Goal: Task Accomplishment & Management: Use online tool/utility

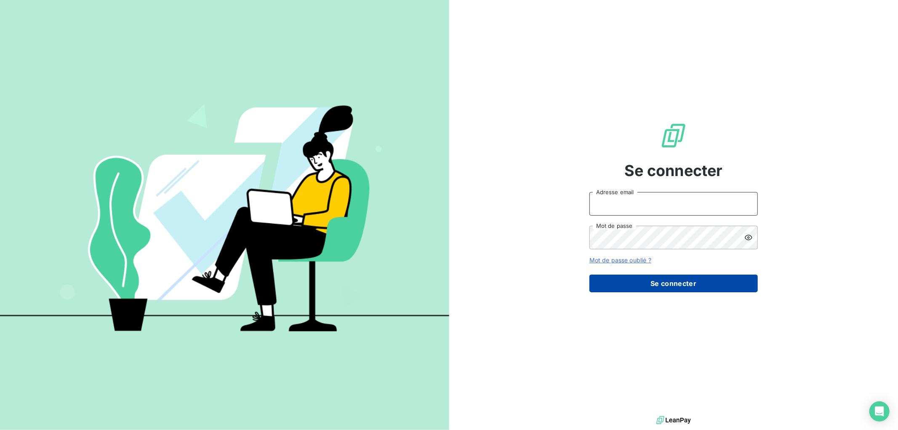
type input "[EMAIL_ADDRESS][DOMAIN_NAME]"
click at [625, 277] on button "Se connecter" at bounding box center [673, 283] width 168 height 18
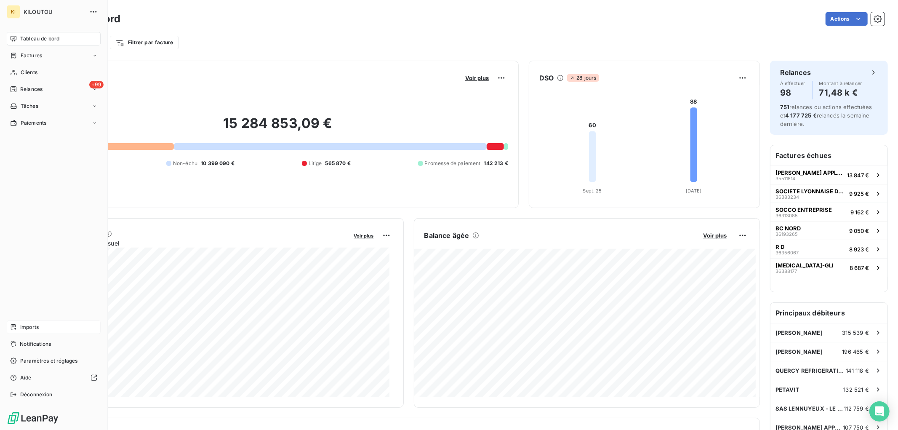
click at [31, 330] on span "Imports" at bounding box center [29, 327] width 19 height 8
click at [17, 328] on div "Imports" at bounding box center [54, 326] width 94 height 13
click at [15, 328] on icon at bounding box center [13, 327] width 5 height 6
click at [40, 328] on div "Imports" at bounding box center [54, 326] width 94 height 13
click at [33, 326] on span "Imports" at bounding box center [29, 327] width 19 height 8
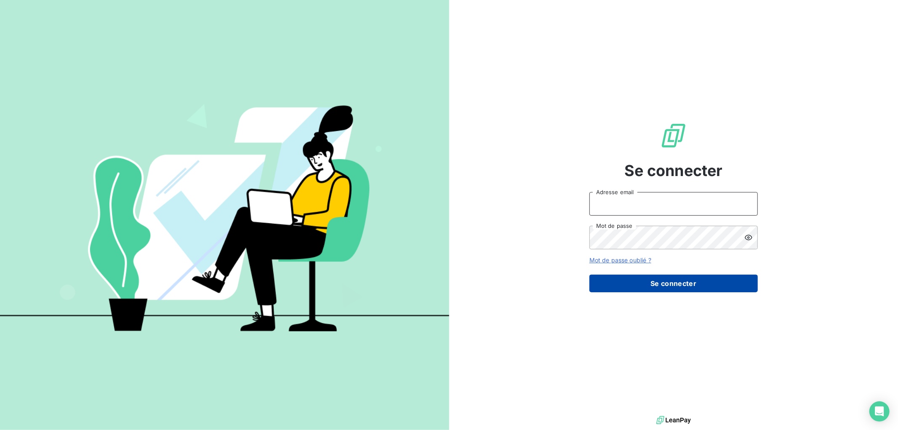
type input "[EMAIL_ADDRESS][DOMAIN_NAME]"
click at [647, 282] on button "Se connecter" at bounding box center [673, 283] width 168 height 18
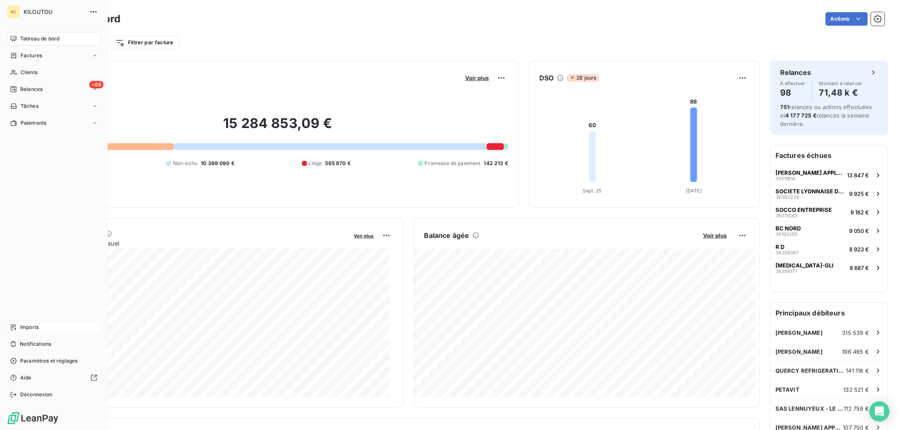
click at [33, 327] on span "Imports" at bounding box center [29, 327] width 19 height 8
click at [24, 327] on span "Imports" at bounding box center [29, 327] width 19 height 8
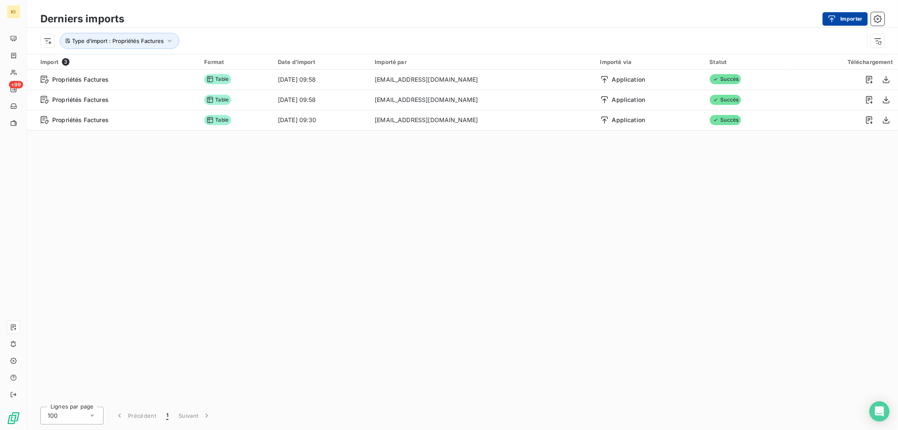
click at [838, 19] on div "button" at bounding box center [834, 19] width 13 height 8
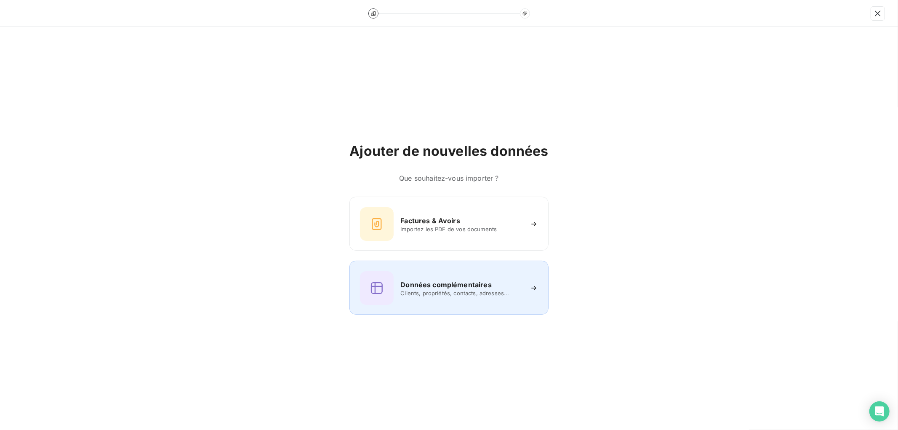
click at [467, 278] on div "Données complémentaires Clients, propriétés, contacts, adresses..." at bounding box center [449, 288] width 178 height 34
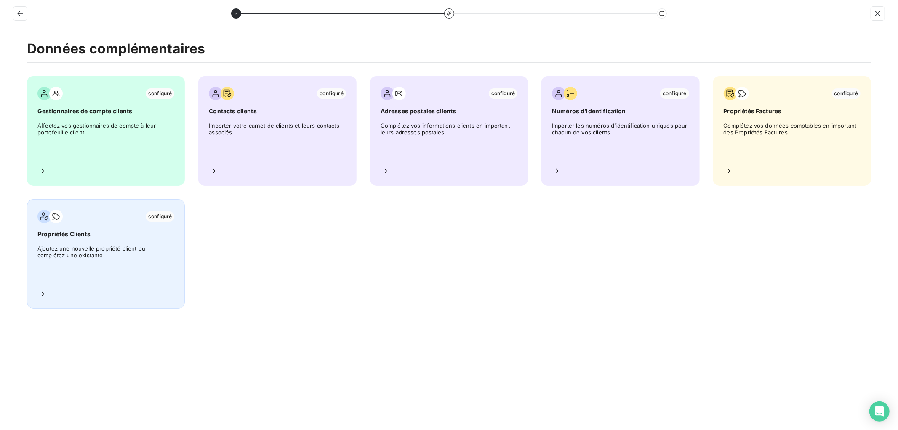
click at [118, 256] on span "Ajoutez une nouvelle propriété client ou complétez une existante" at bounding box center [105, 264] width 137 height 38
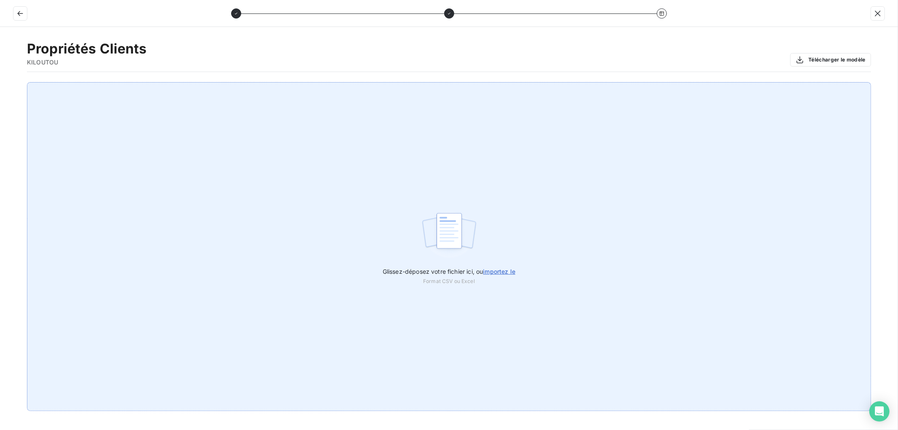
click at [496, 271] on span "importez le" at bounding box center [499, 271] width 32 height 7
click at [0, 83] on input "Glissez-déposez votre fichier ici, ou importez le" at bounding box center [0, 82] width 0 height 0
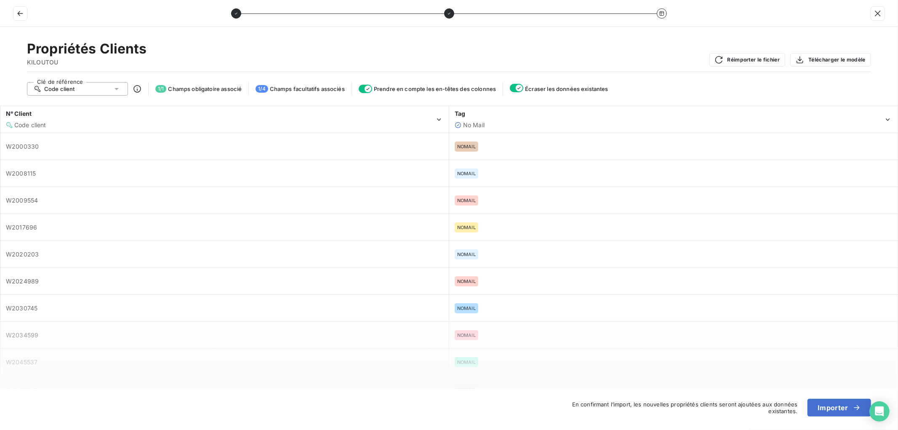
click at [97, 90] on div "Code client" at bounding box center [77, 88] width 101 height 13
click at [90, 105] on li "Code client" at bounding box center [77, 104] width 101 height 15
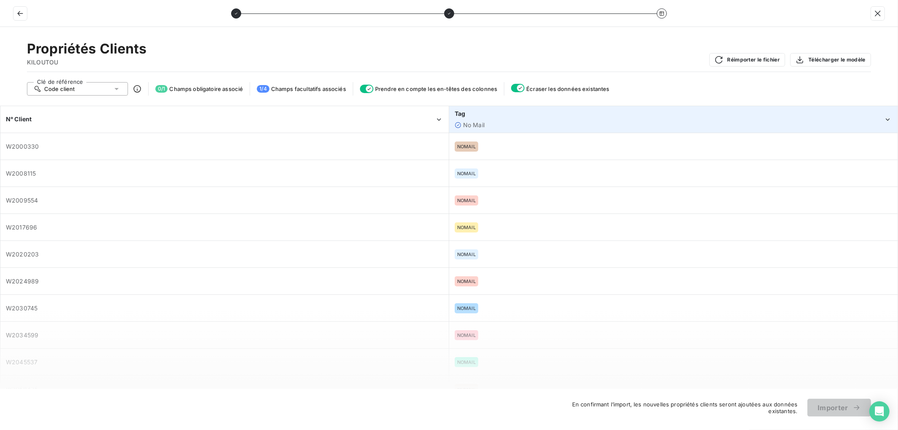
click at [566, 117] on div "Tag" at bounding box center [669, 113] width 429 height 8
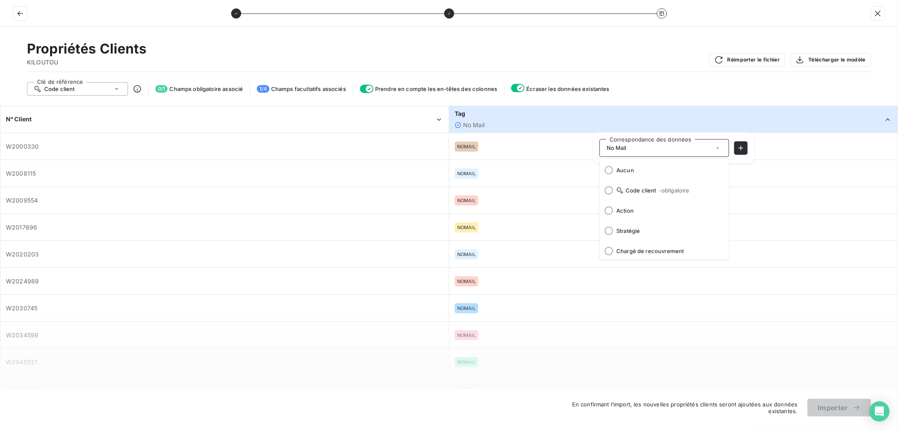
scroll to position [22, 0]
click at [647, 248] on span "No Mail" at bounding box center [669, 249] width 106 height 7
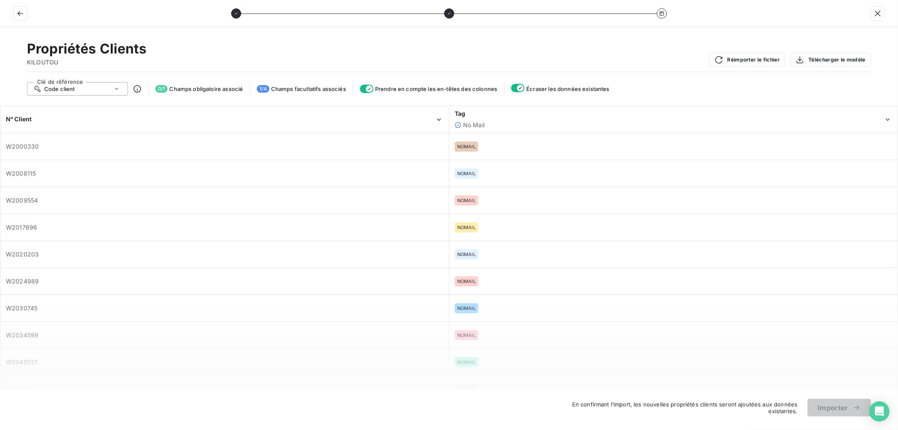
click at [532, 139] on div "NOMAIL" at bounding box center [673, 146] width 447 height 26
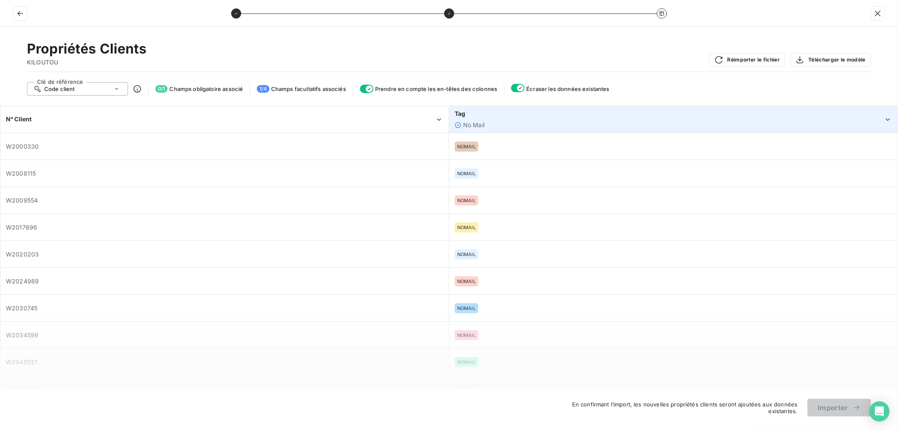
click at [527, 126] on div "No Mail" at bounding box center [669, 125] width 429 height 8
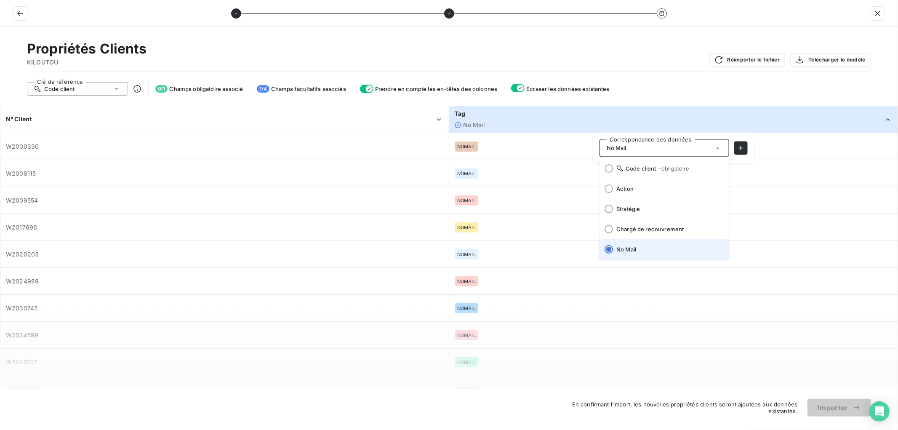
click at [633, 248] on span "No Mail" at bounding box center [669, 249] width 106 height 7
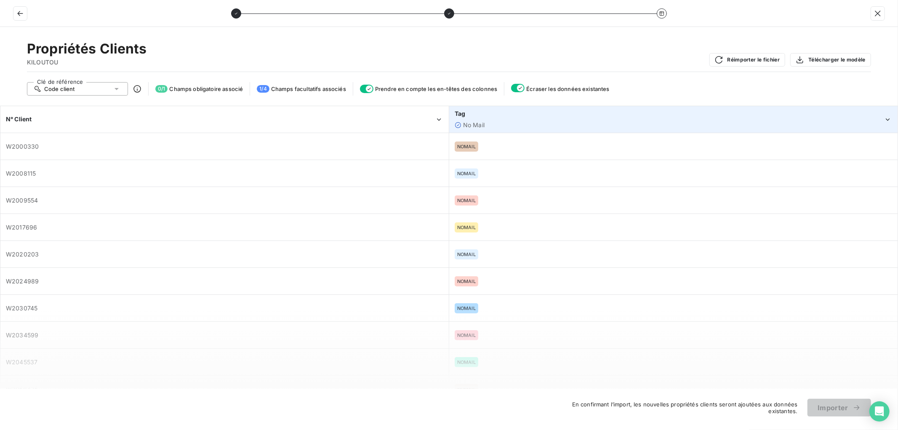
click at [535, 117] on div "Tag" at bounding box center [669, 113] width 429 height 8
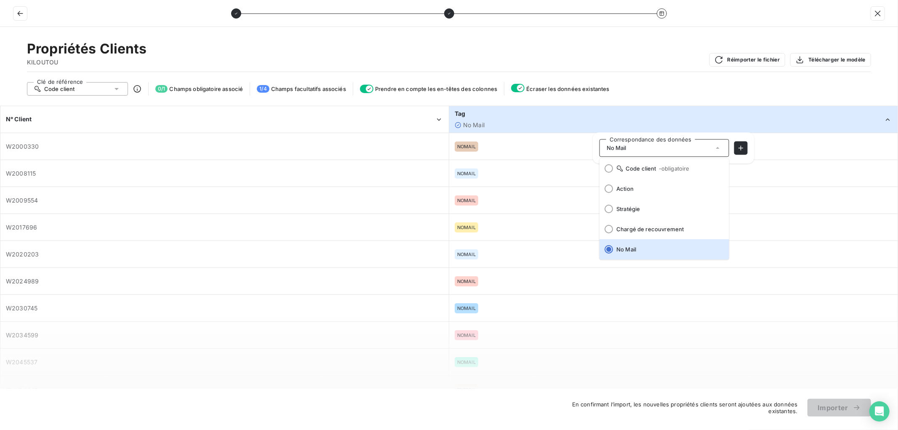
click at [687, 144] on div "No Mail" at bounding box center [660, 147] width 107 height 17
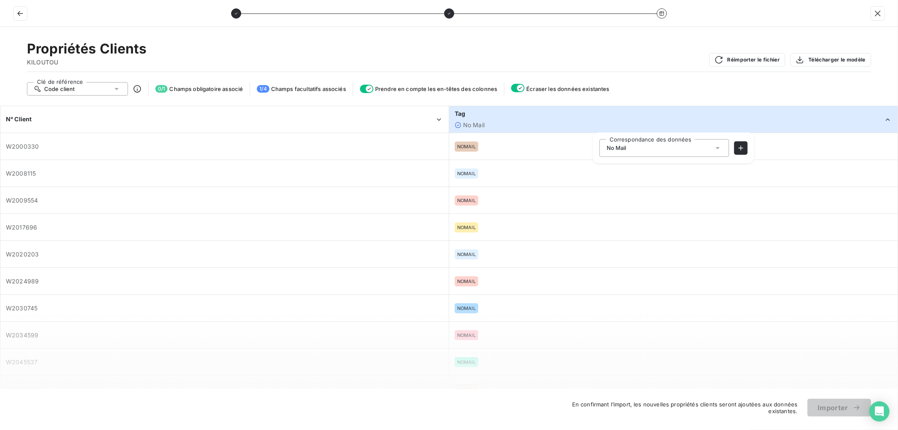
click at [687, 144] on div "No Mail" at bounding box center [660, 147] width 107 height 17
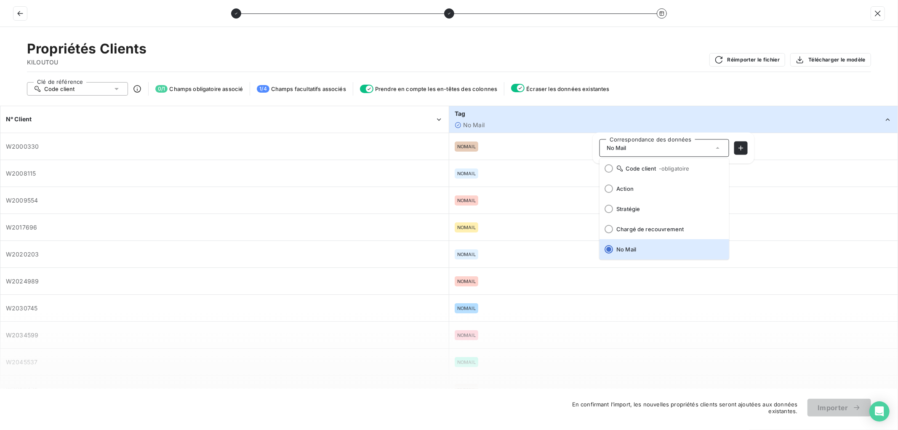
click at [687, 144] on div "No Mail" at bounding box center [660, 147] width 107 height 17
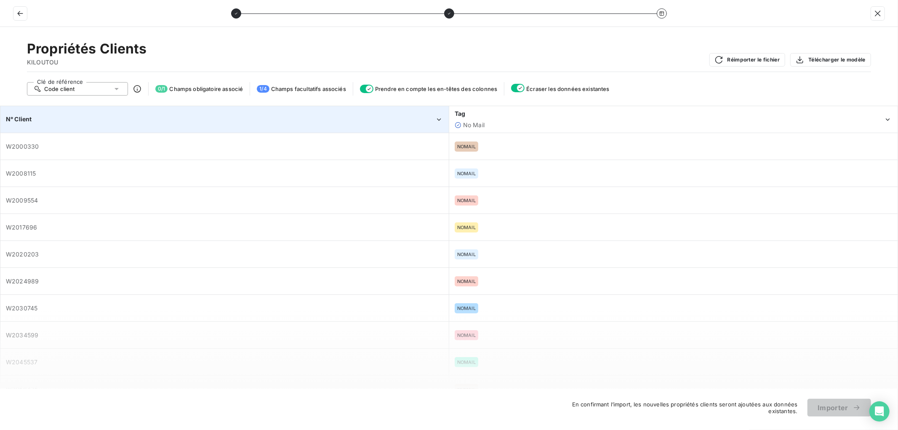
click at [100, 120] on div "N° Client" at bounding box center [220, 119] width 429 height 8
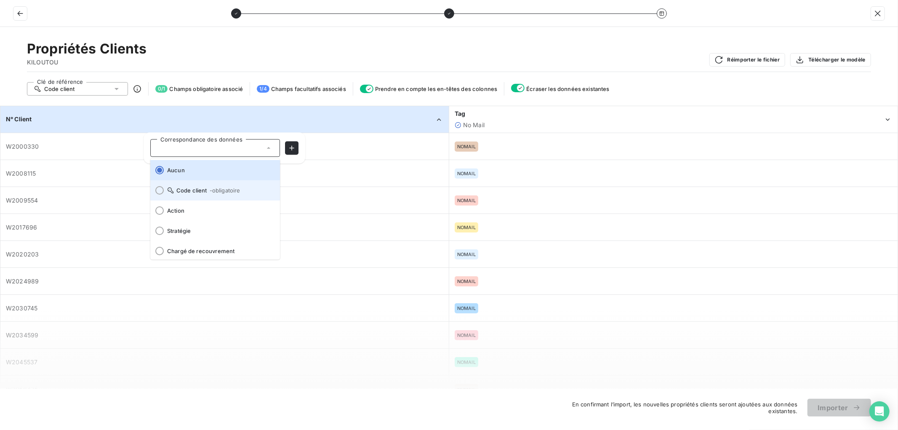
click at [185, 190] on span "Code client - obligatoire" at bounding box center [220, 190] width 106 height 7
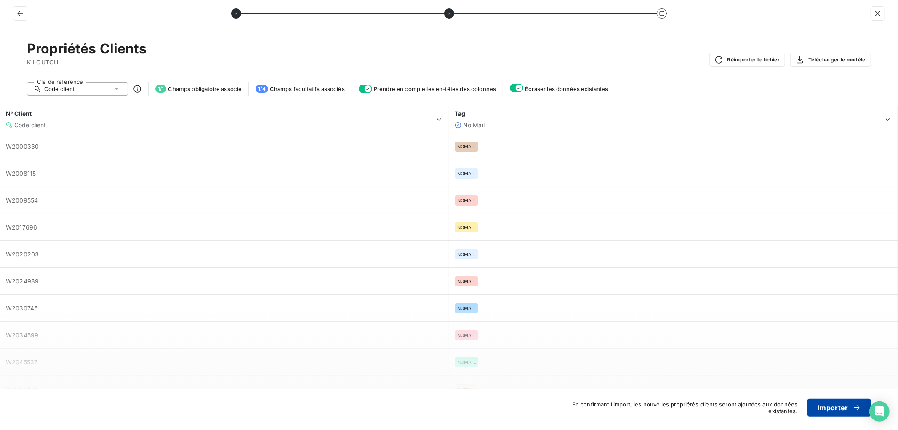
click at [831, 404] on button "Importer" at bounding box center [839, 408] width 64 height 18
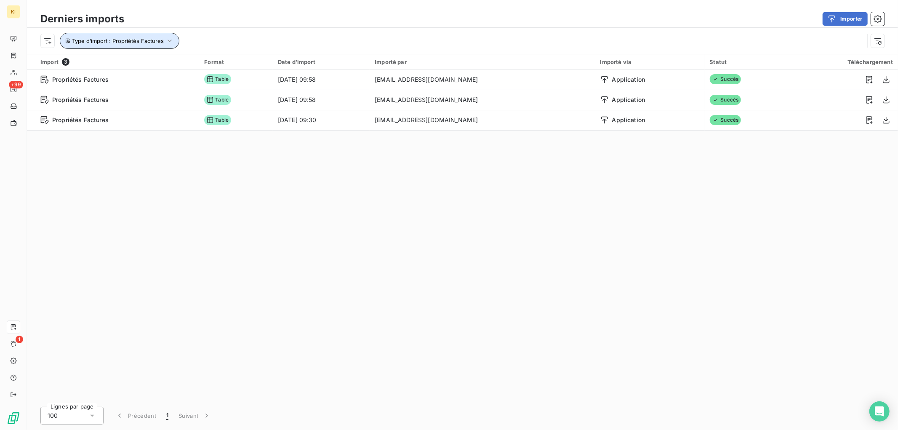
click at [124, 42] on span "Type d’import : Propriétés Factures" at bounding box center [118, 40] width 92 height 7
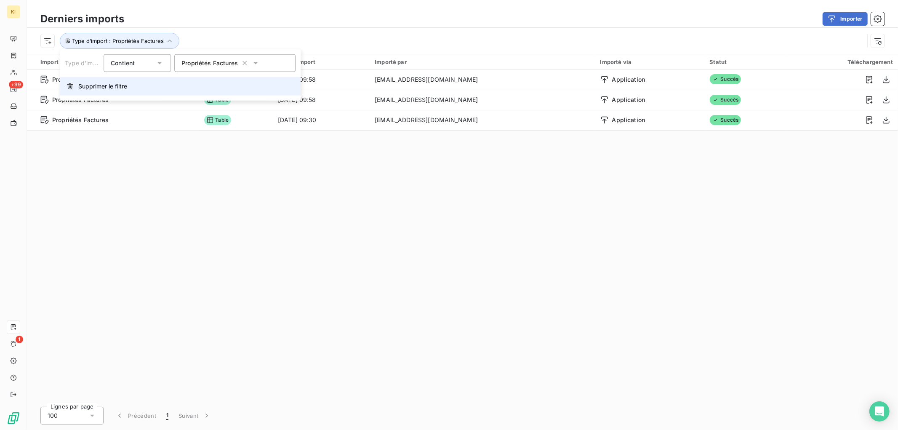
click at [108, 87] on span "Supprimer le filtre" at bounding box center [102, 86] width 49 height 8
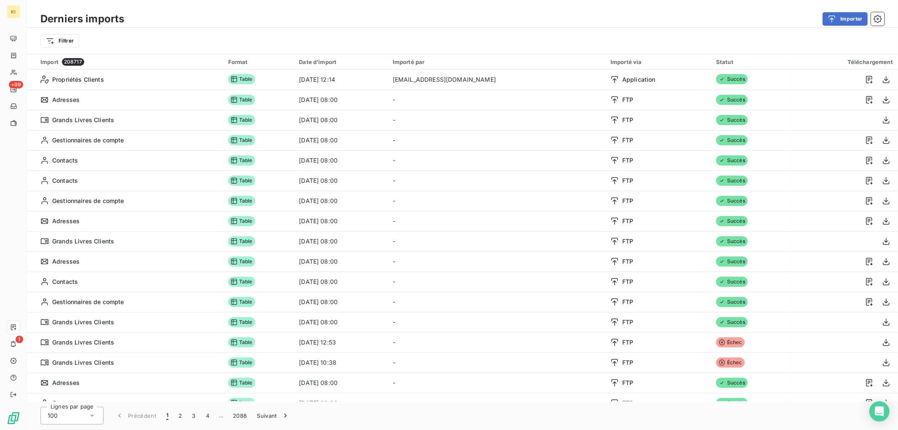
click at [93, 25] on h3 "Derniers imports" at bounding box center [82, 18] width 84 height 15
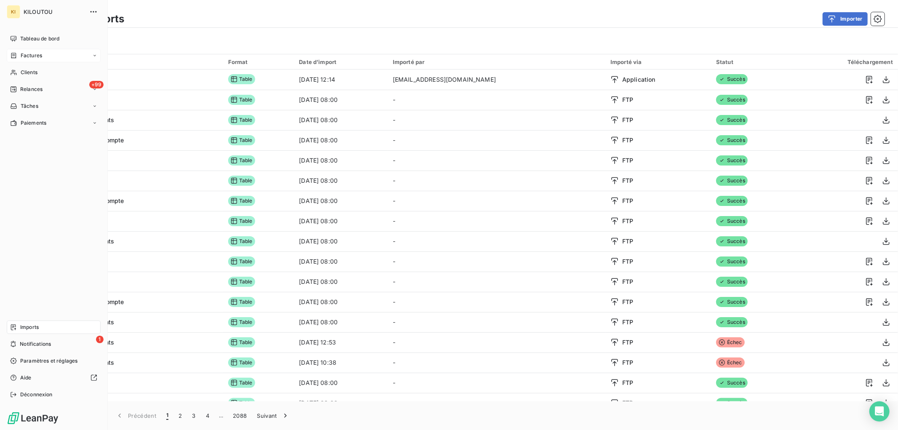
click at [25, 58] on span "Factures" at bounding box center [31, 56] width 21 height 8
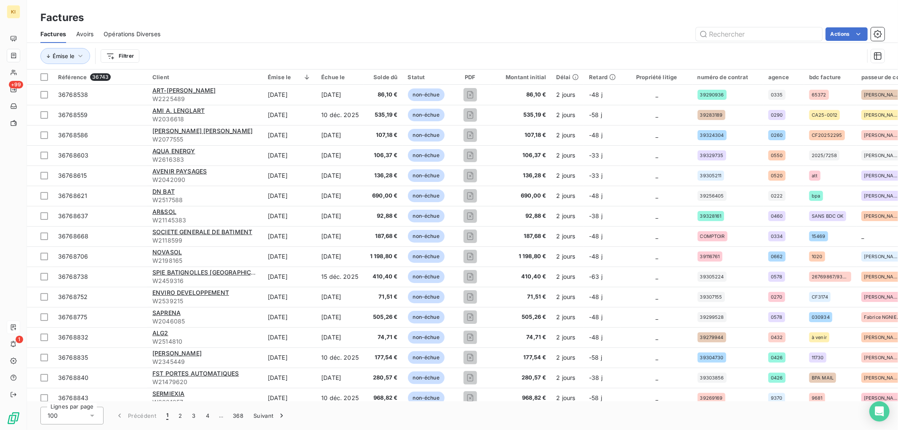
click at [511, 37] on div "Actions" at bounding box center [527, 33] width 714 height 13
click at [833, 40] on html "KI +99 1 Factures Factures Avoirs Opérations Diverses Actions Émise le Filtrer …" at bounding box center [449, 215] width 898 height 430
click at [572, 43] on html "KI +99 1 Factures Factures Avoirs Opérations Diverses Actions Mettre les factur…" at bounding box center [449, 215] width 898 height 430
click at [112, 55] on html "KI +99 1 Factures Factures Avoirs Opérations Diverses Actions Émise le Filtrer …" at bounding box center [449, 215] width 898 height 430
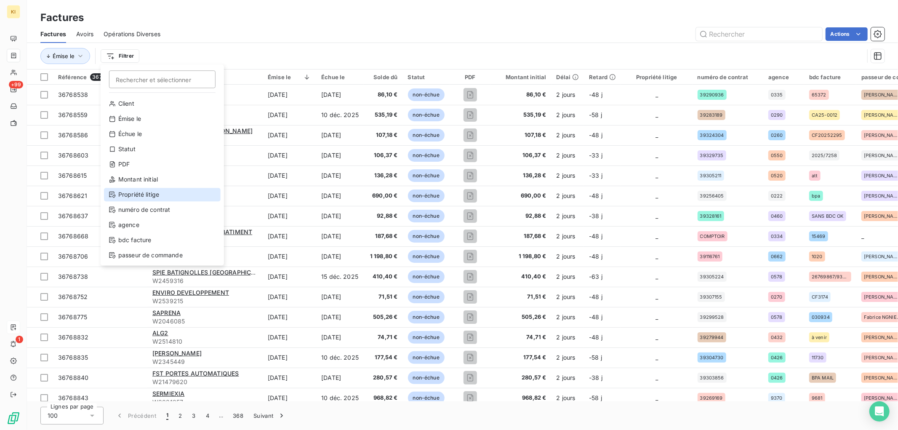
click at [149, 194] on div "Propriété litige" at bounding box center [162, 194] width 117 height 13
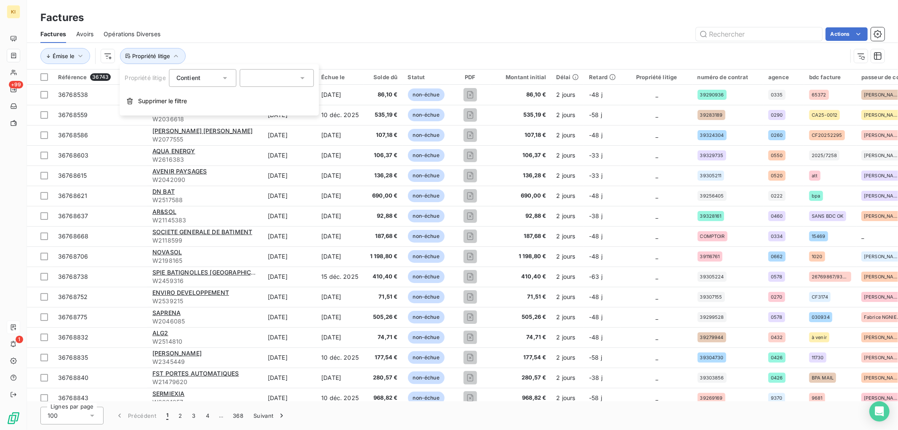
click at [266, 77] on div at bounding box center [277, 78] width 74 height 18
click at [263, 97] on span "Litige" at bounding box center [264, 96] width 13 height 5
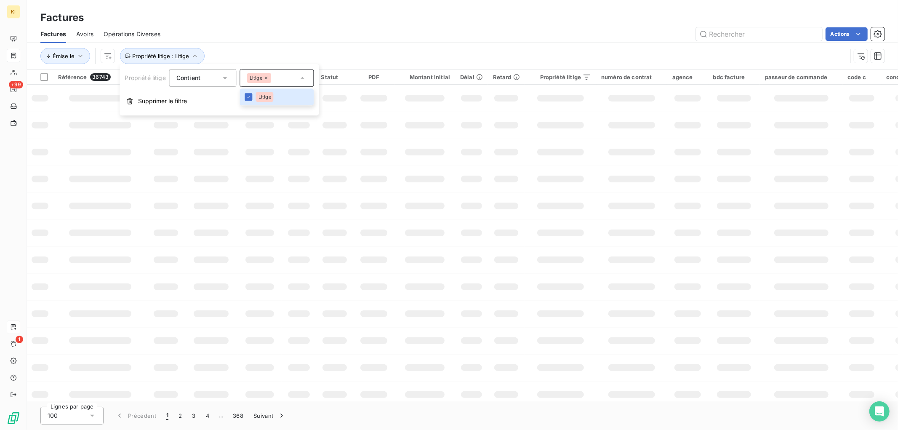
click at [451, 38] on div "Actions" at bounding box center [527, 33] width 714 height 13
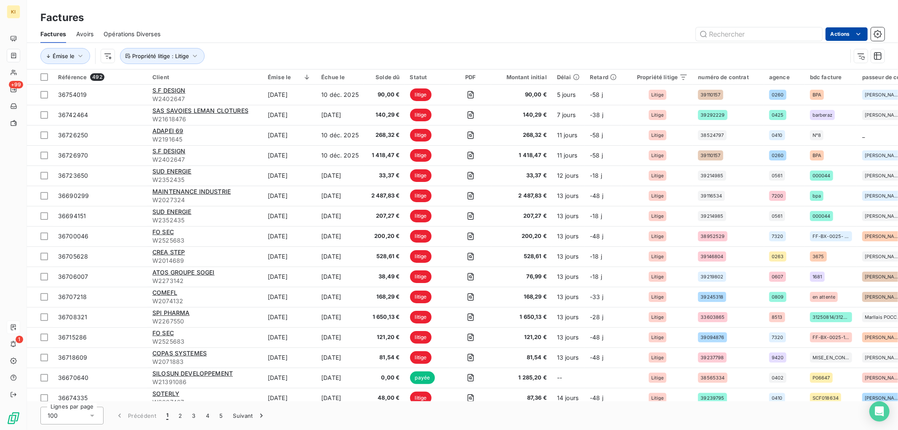
click at [848, 31] on html "KI +99 1 Factures Factures Avoirs Opérations Diverses Actions Émise le Propriét…" at bounding box center [449, 215] width 898 height 430
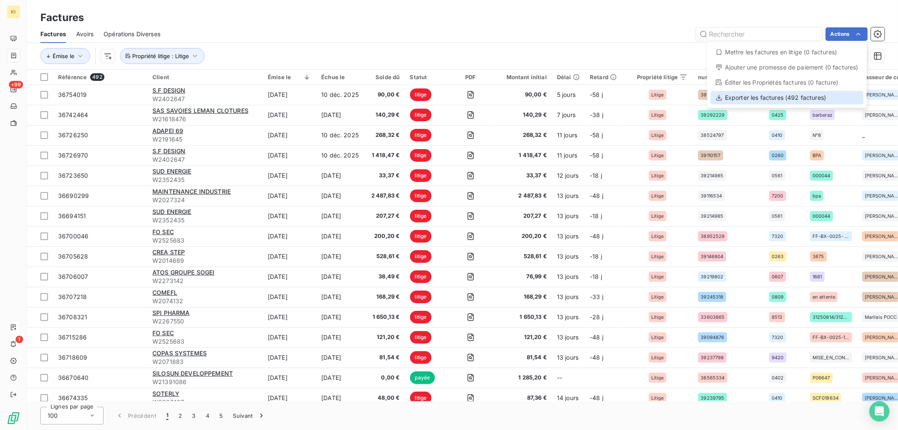
click at [779, 97] on div "Exporter les factures (492 factures)" at bounding box center [787, 97] width 153 height 13
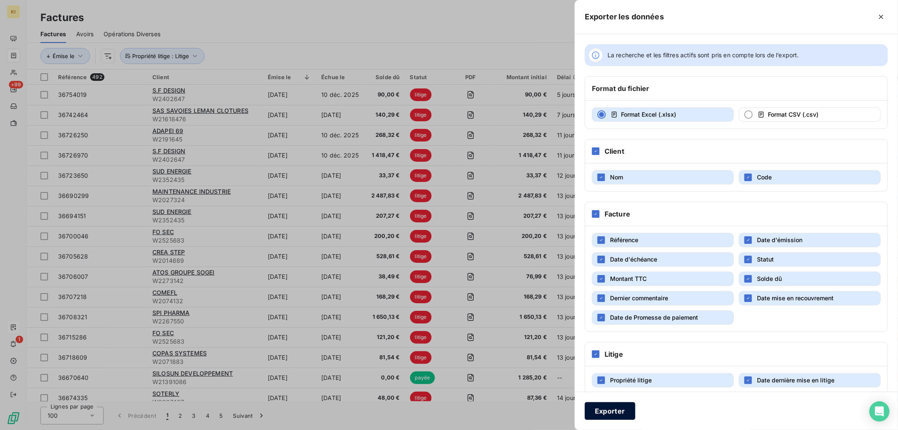
click at [621, 408] on button "Exporter" at bounding box center [610, 411] width 51 height 18
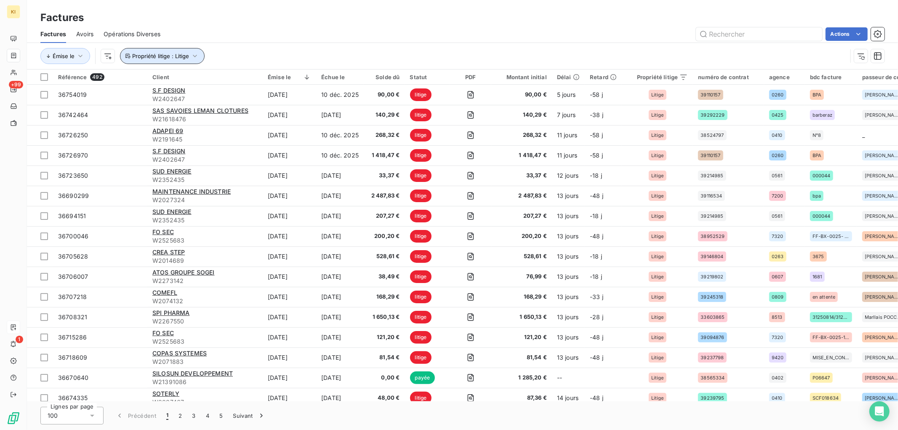
click at [186, 57] on span "Propriété litige : Litige" at bounding box center [160, 56] width 57 height 7
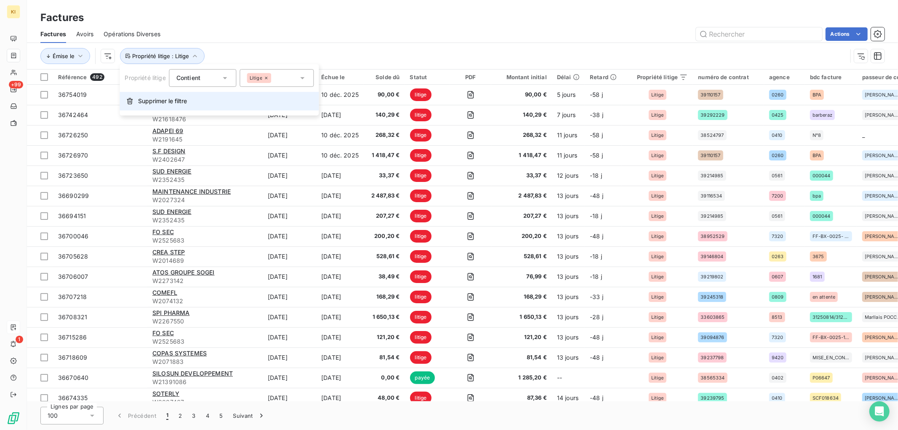
click at [162, 101] on span "Supprimer le filtre" at bounding box center [162, 101] width 49 height 8
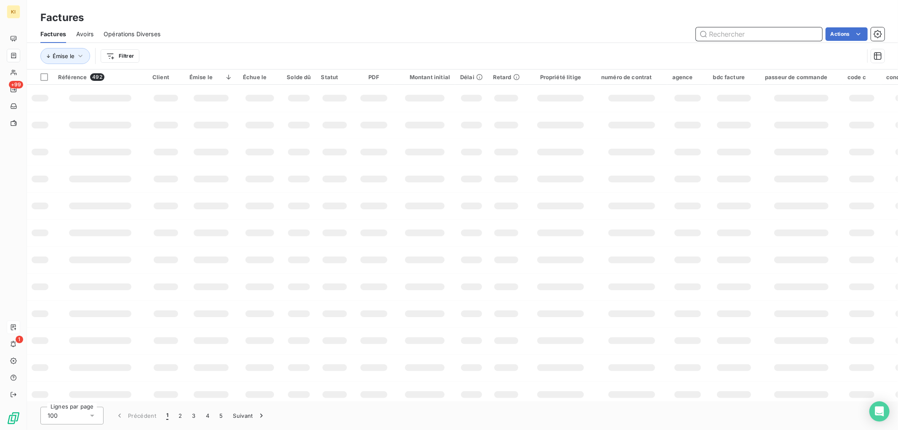
click at [750, 37] on input "text" at bounding box center [759, 33] width 126 height 13
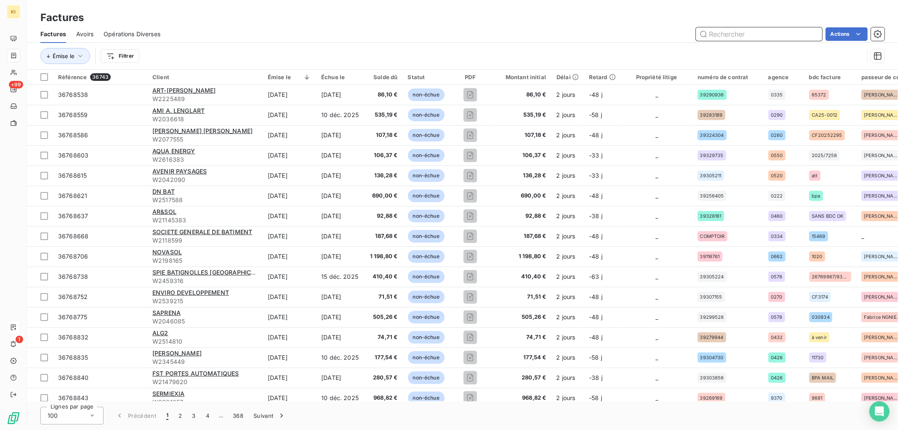
paste input "36262722"
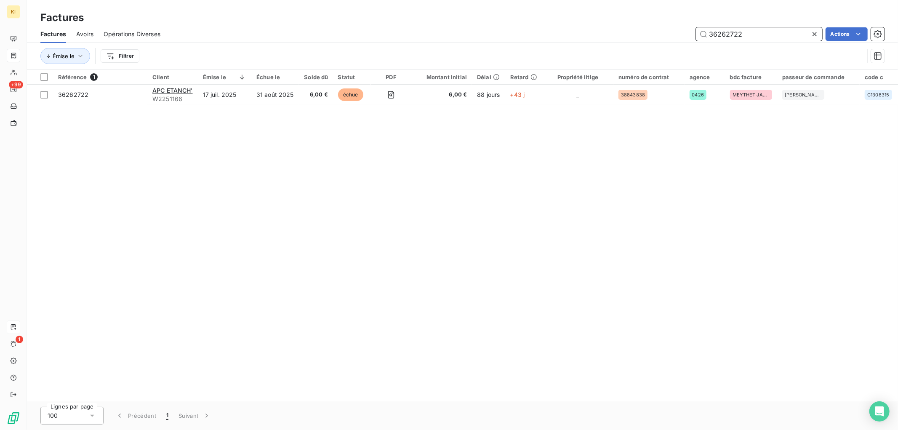
click at [734, 32] on input "36262722" at bounding box center [759, 33] width 126 height 13
paste input "726565"
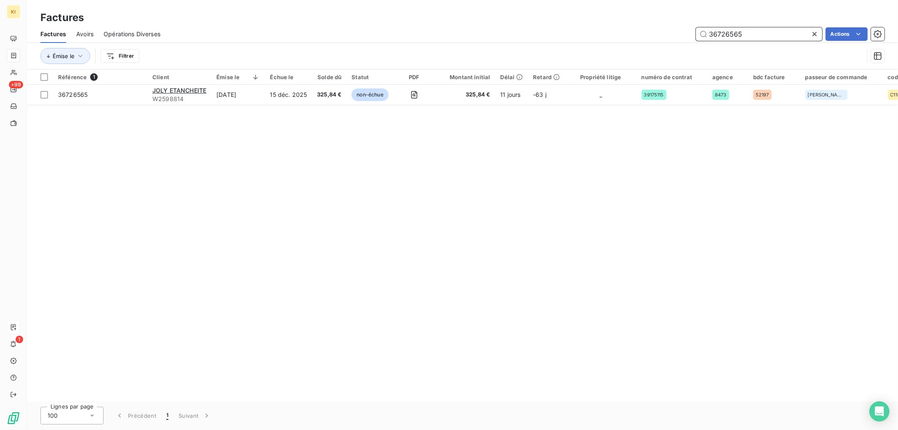
click at [781, 36] on input "36726565" at bounding box center [759, 33] width 126 height 13
paste input "12510"
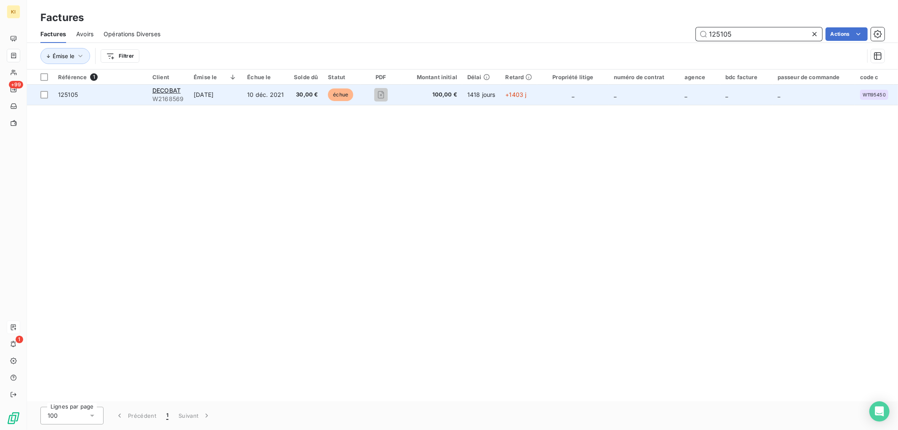
type input "125105"
click at [71, 93] on span "125105" at bounding box center [68, 94] width 20 height 7
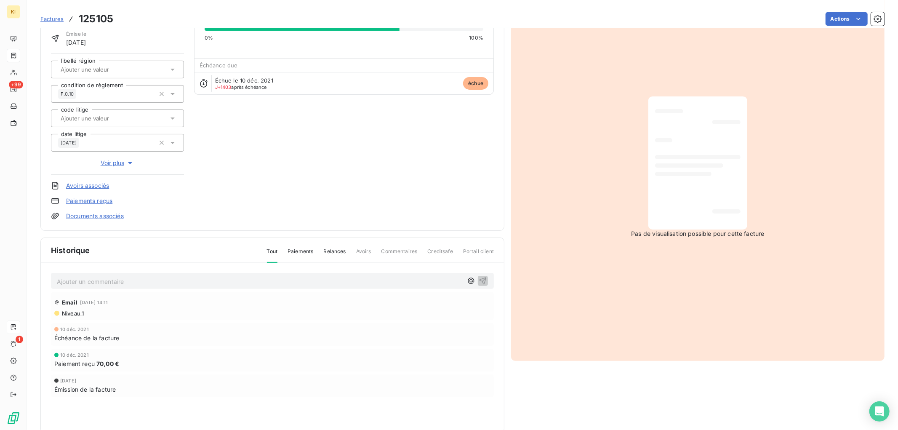
scroll to position [77, 0]
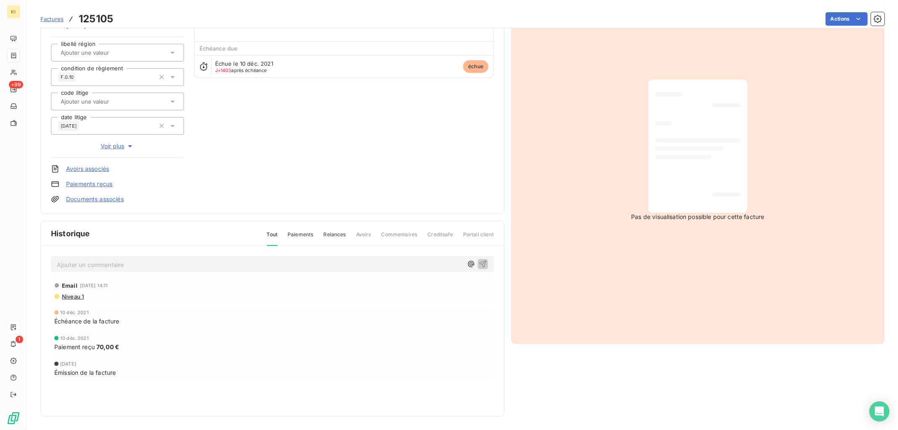
click at [119, 142] on span "Voir plus" at bounding box center [118, 146] width 34 height 8
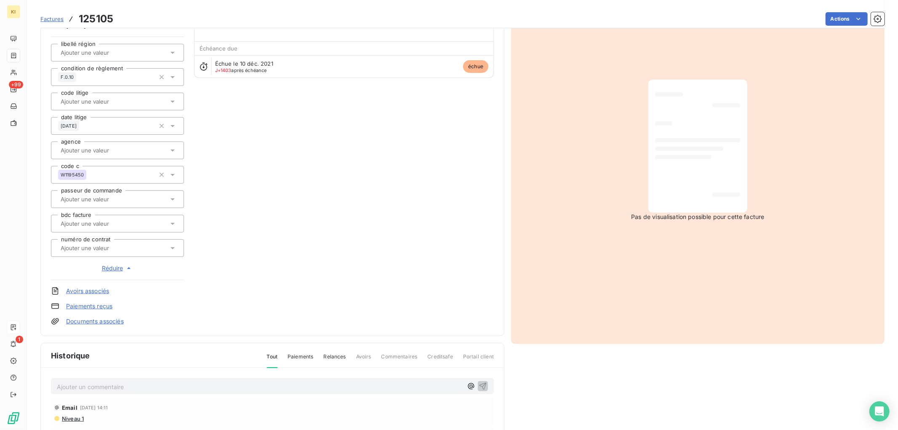
click at [53, 20] on span "Factures" at bounding box center [51, 19] width 23 height 7
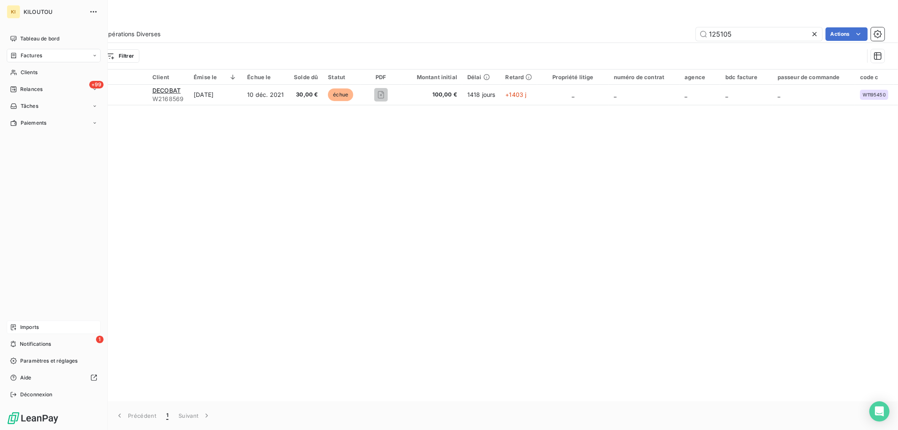
click at [37, 330] on span "Imports" at bounding box center [29, 327] width 19 height 8
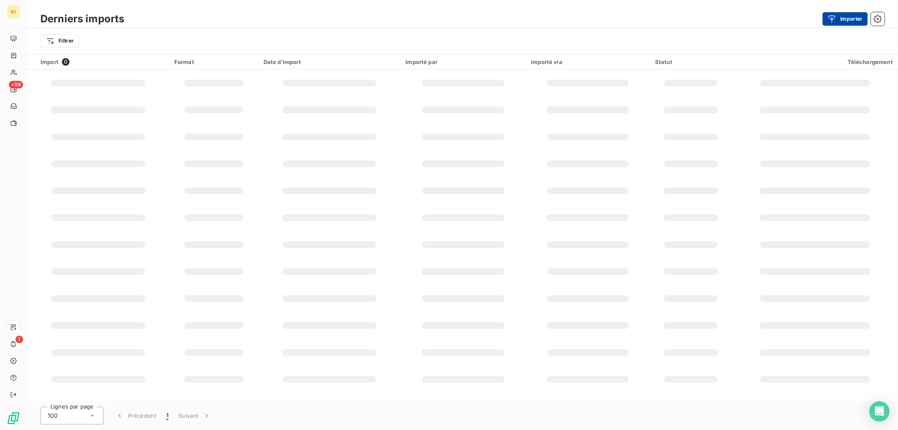
click at [838, 17] on div "button" at bounding box center [834, 19] width 13 height 8
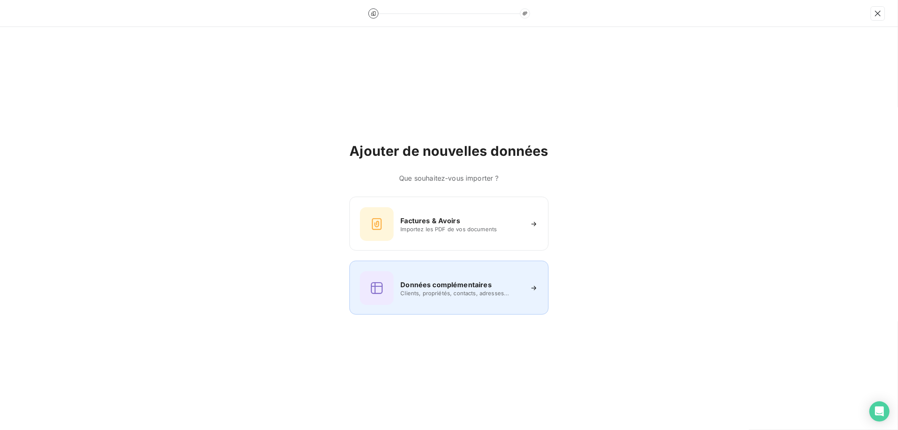
click at [413, 287] on h6 "Données complémentaires" at bounding box center [445, 284] width 91 height 10
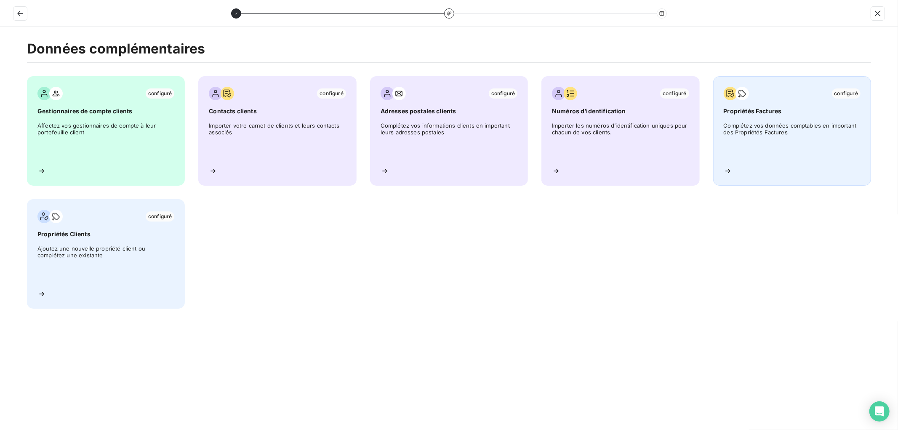
click at [763, 112] on span "Propriétés Factures" at bounding box center [792, 111] width 137 height 8
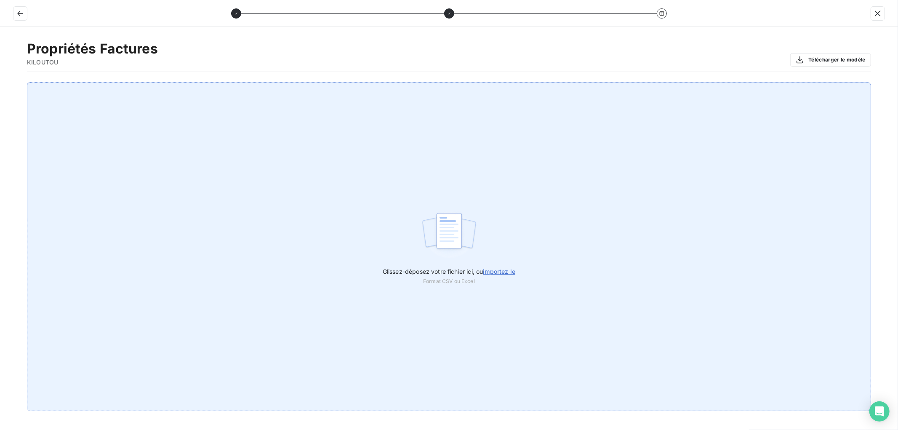
click at [498, 268] on span "importez le" at bounding box center [499, 271] width 32 height 7
click at [0, 83] on input "Glissez-déposez votre fichier ici, ou importez le" at bounding box center [0, 82] width 0 height 0
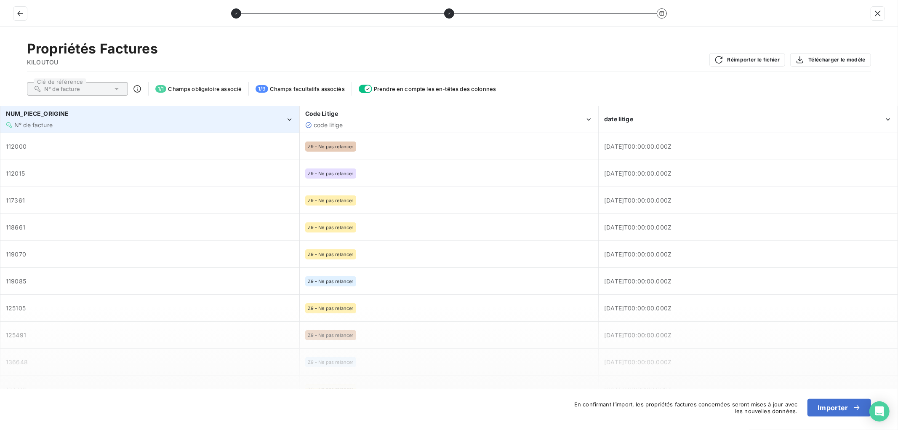
click at [67, 128] on div "N° de facture" at bounding box center [145, 125] width 279 height 8
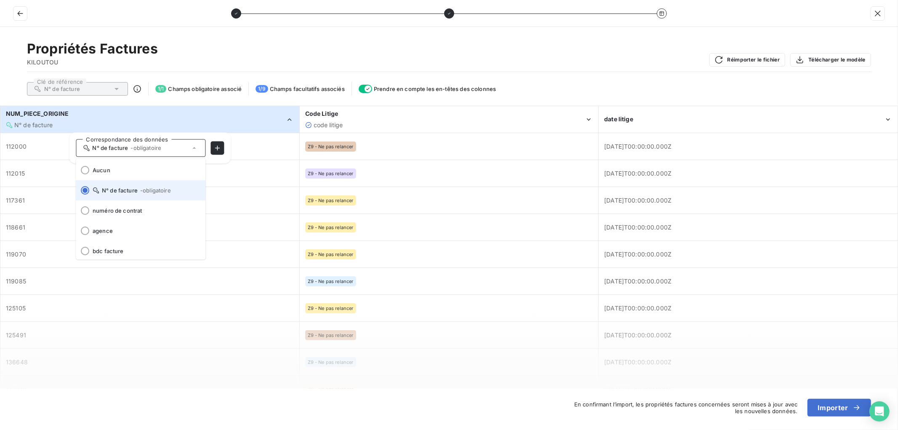
click at [115, 195] on li "N° de facture - obligatoire" at bounding box center [141, 190] width 130 height 20
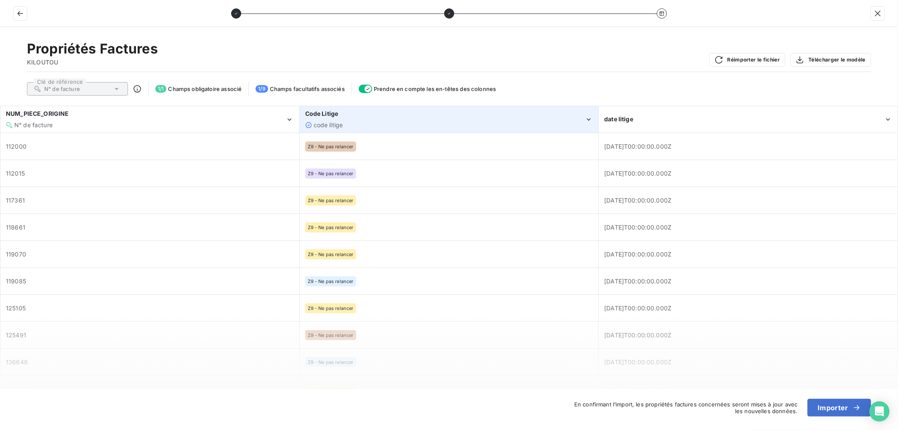
click at [353, 126] on div "code litige" at bounding box center [444, 125] width 279 height 8
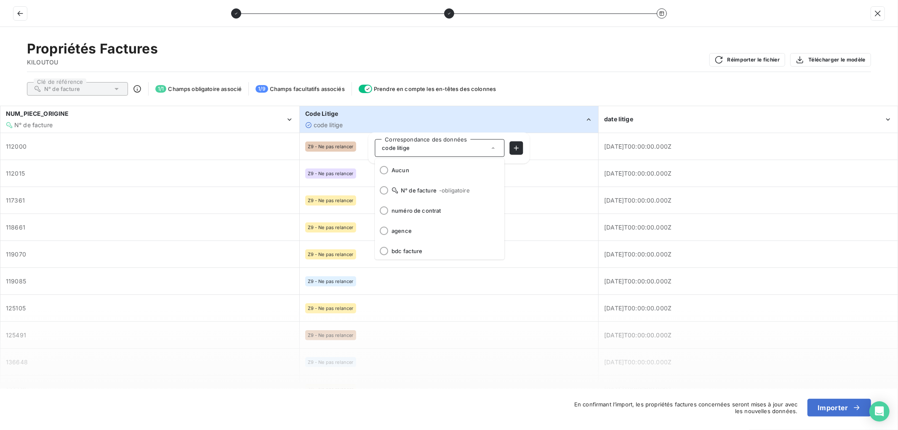
scroll to position [102, 0]
click at [405, 248] on span "code litige" at bounding box center [444, 249] width 106 height 7
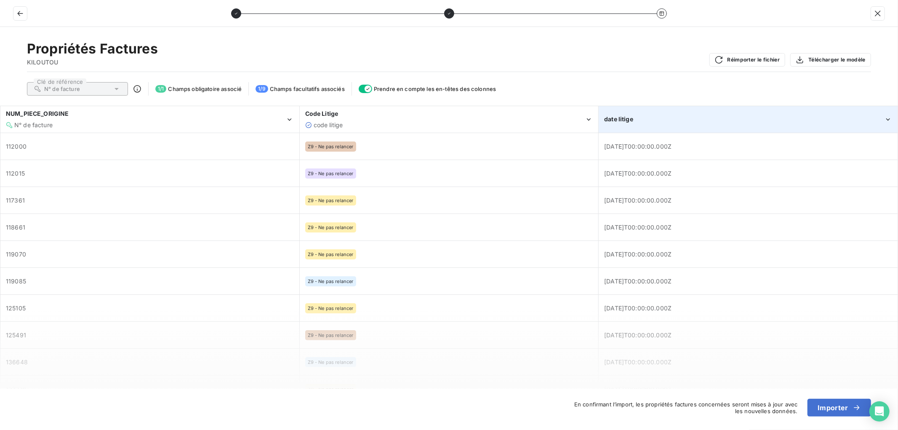
click at [636, 121] on div "date litige" at bounding box center [743, 119] width 279 height 8
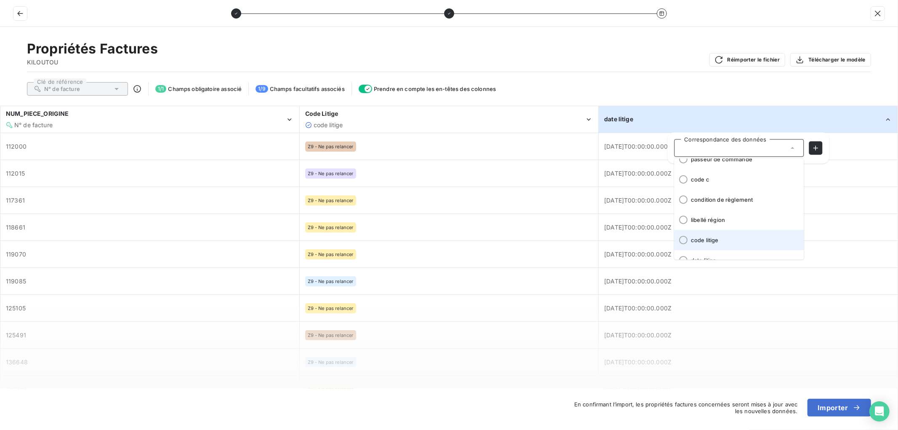
scroll to position [124, 0]
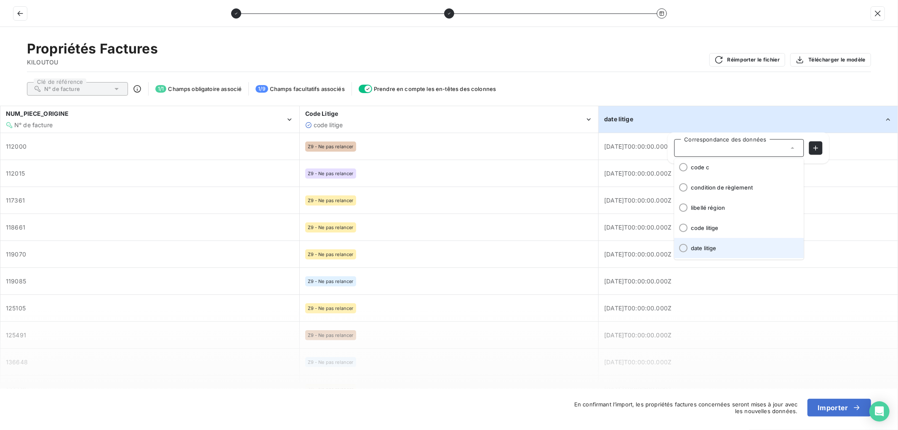
click at [730, 246] on span "date litige" at bounding box center [744, 248] width 106 height 7
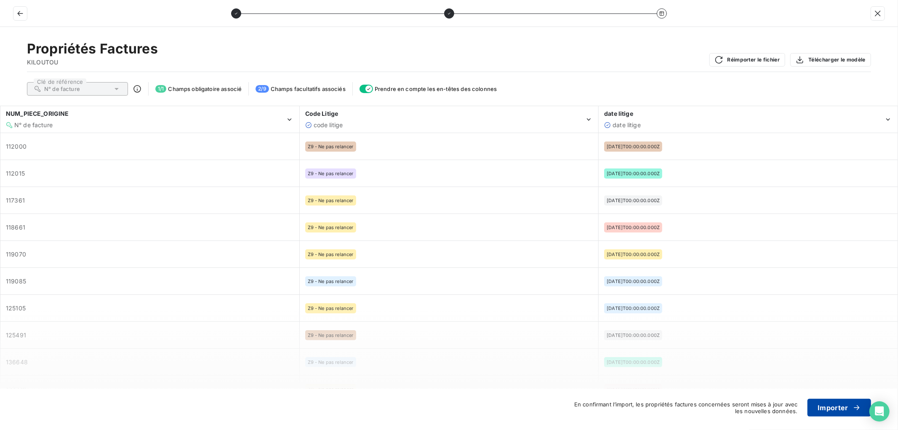
click at [828, 407] on button "Importer" at bounding box center [839, 408] width 64 height 18
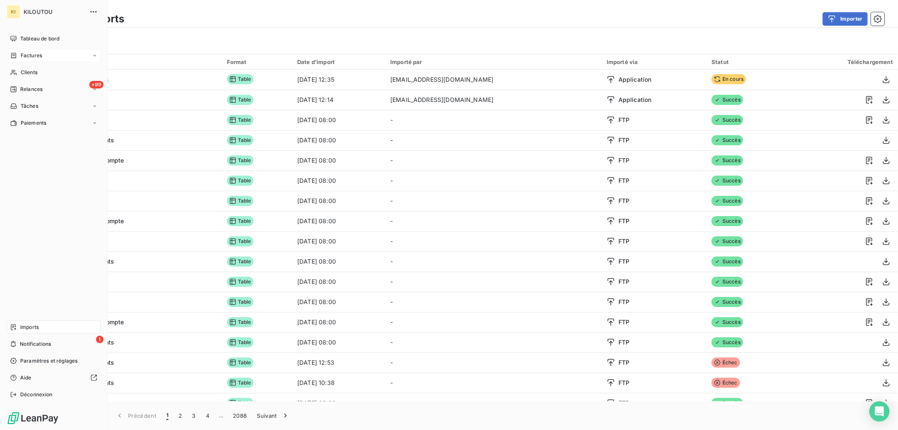
click at [33, 57] on span "Factures" at bounding box center [31, 56] width 21 height 8
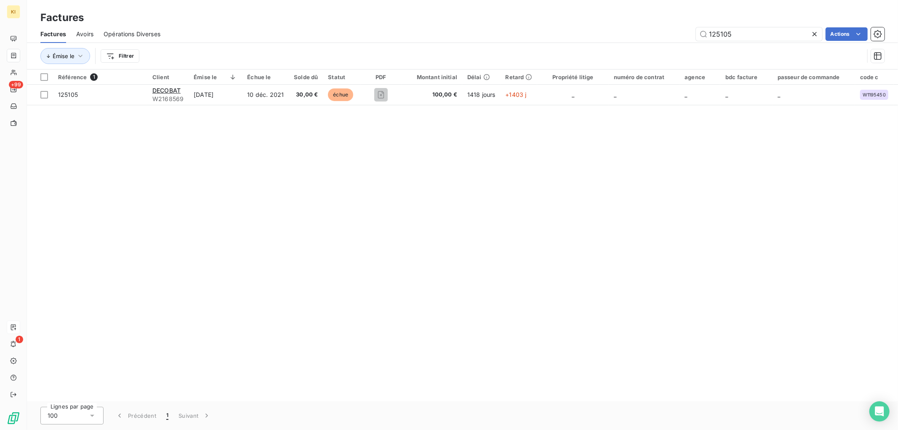
click at [817, 35] on icon at bounding box center [814, 34] width 8 height 8
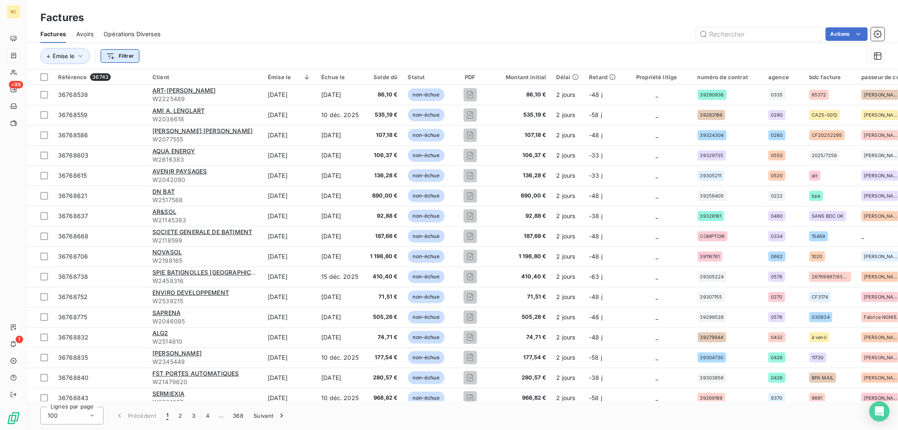
click at [130, 60] on html "KI +99 1 Factures Factures Avoirs Opérations Diverses Actions Émise le Filtrer …" at bounding box center [449, 215] width 898 height 430
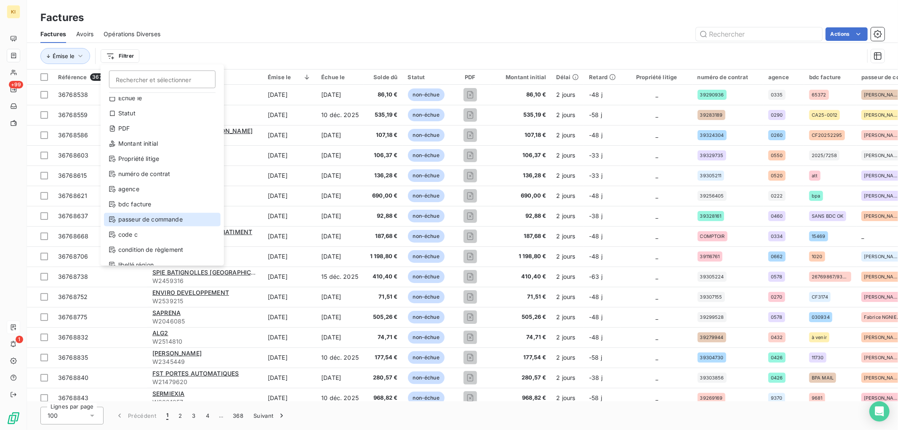
scroll to position [76, 0]
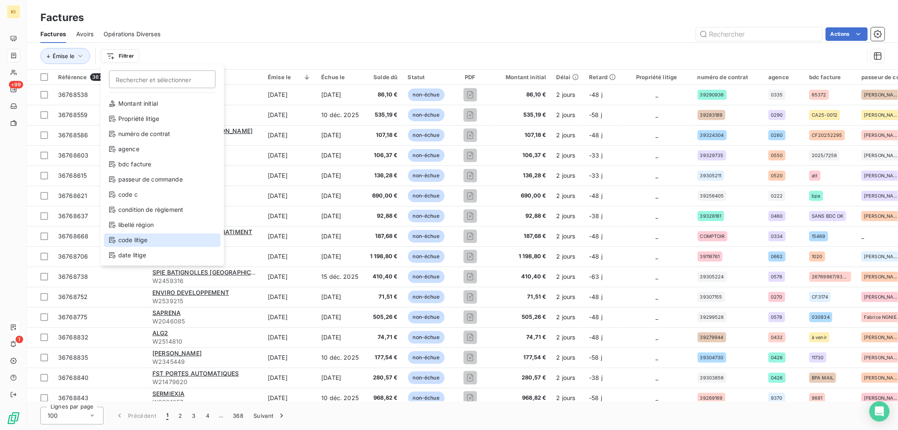
click at [157, 242] on div "code litige" at bounding box center [162, 239] width 117 height 13
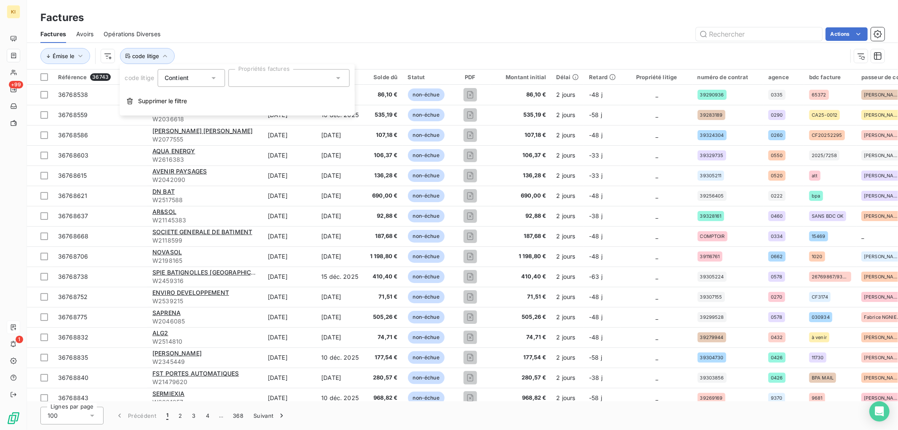
click at [216, 79] on icon at bounding box center [213, 78] width 8 height 8
click at [270, 78] on div at bounding box center [288, 78] width 121 height 18
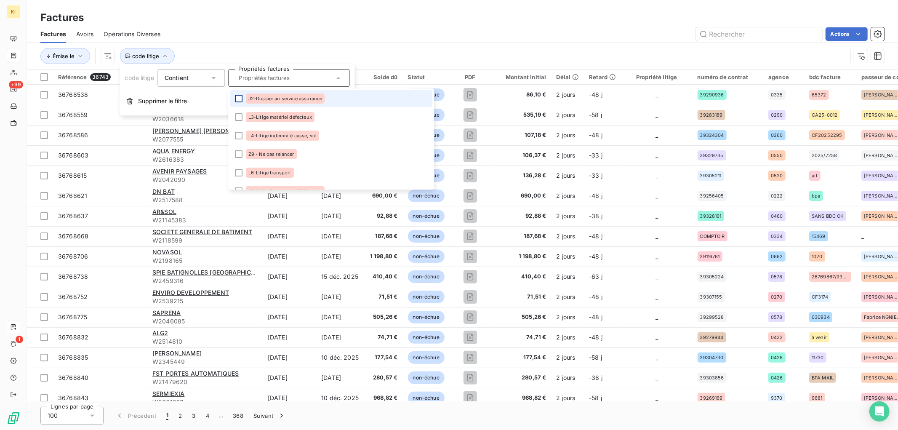
click at [239, 100] on div at bounding box center [239, 99] width 8 height 8
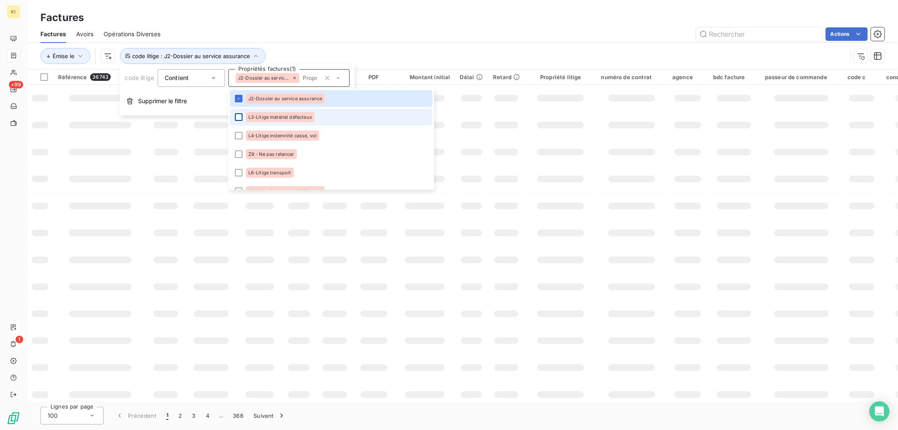
click at [241, 119] on div at bounding box center [239, 117] width 8 height 8
click at [241, 133] on div at bounding box center [239, 136] width 8 height 8
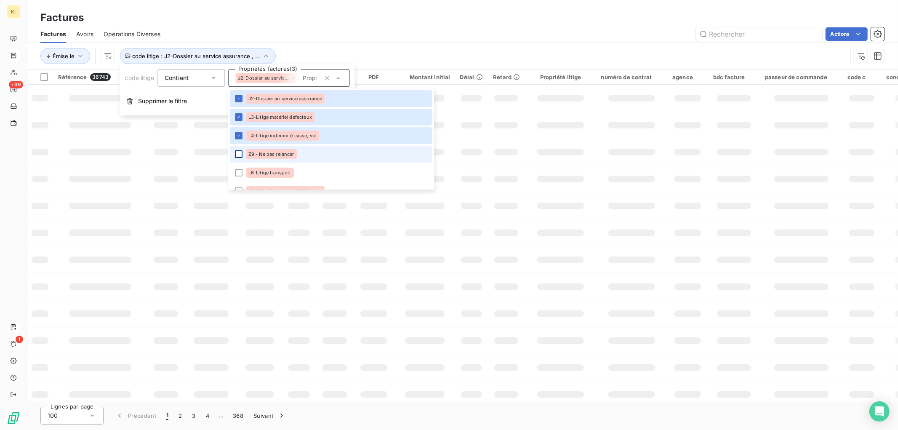
click at [240, 157] on div at bounding box center [239, 154] width 8 height 8
click at [240, 175] on div at bounding box center [239, 173] width 8 height 8
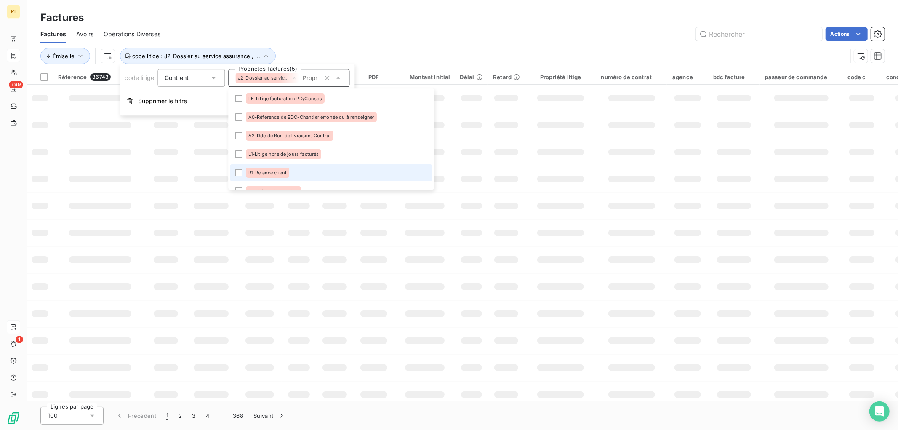
scroll to position [93, 0]
click at [237, 98] on div at bounding box center [239, 98] width 8 height 8
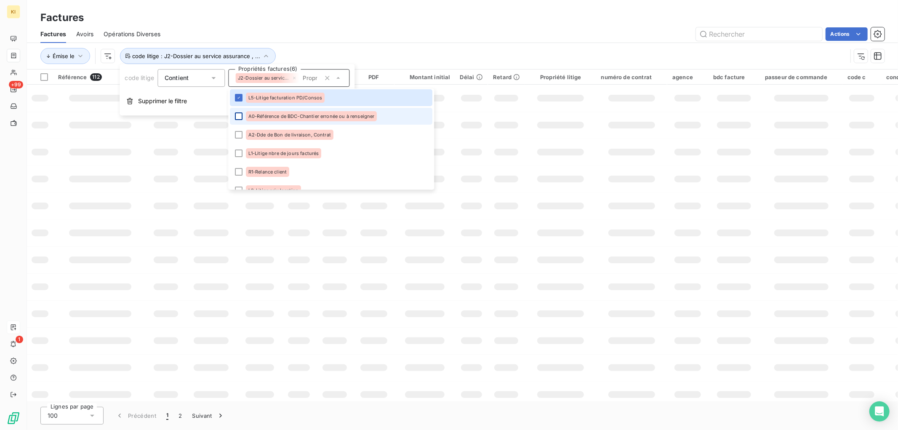
click at [239, 116] on div at bounding box center [239, 116] width 8 height 8
click at [240, 139] on li "A2-Dde de Bon de livraison, Contrat" at bounding box center [331, 134] width 202 height 17
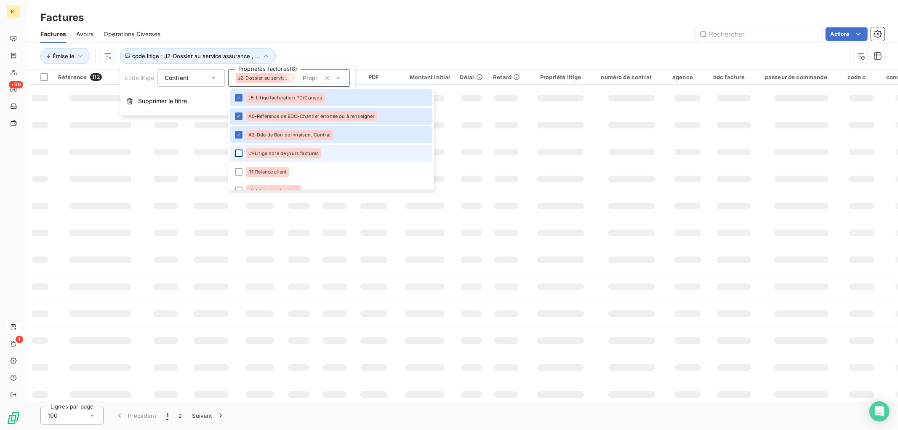
click at [240, 154] on div at bounding box center [239, 153] width 8 height 8
click at [240, 170] on div at bounding box center [239, 172] width 8 height 8
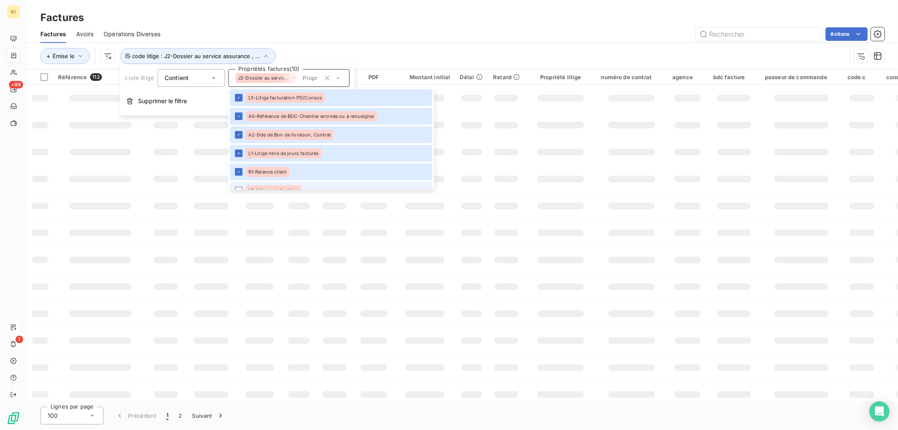
click at [241, 186] on li "L2-Litige prix location" at bounding box center [331, 190] width 202 height 17
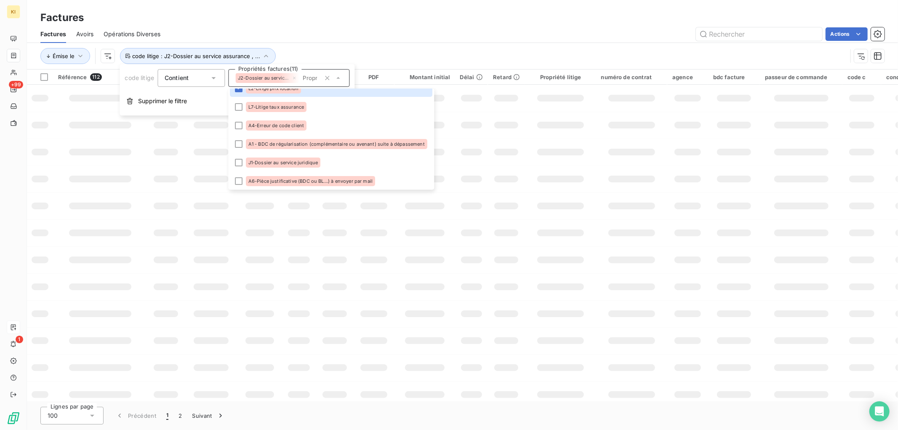
scroll to position [196, 0]
click at [242, 104] on div at bounding box center [239, 107] width 8 height 8
click at [241, 180] on div at bounding box center [239, 181] width 8 height 8
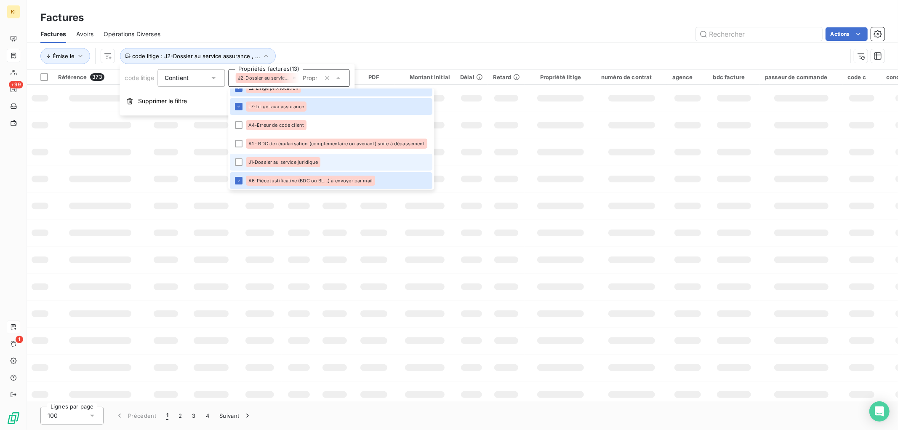
click at [239, 154] on li "J1-Dossier au service juridique" at bounding box center [331, 162] width 202 height 17
click at [238, 138] on li "A1 - BDC de régularisation (complémentaire ou avenant) suite à dépassement" at bounding box center [331, 143] width 202 height 17
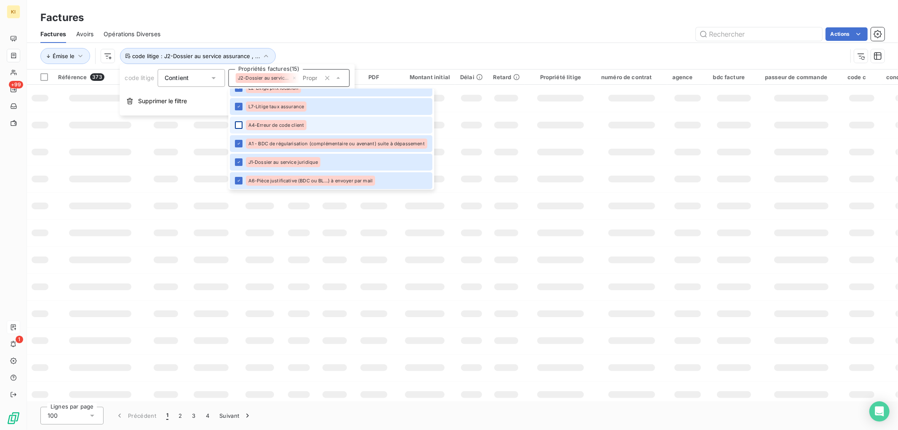
click at [237, 121] on div at bounding box center [239, 125] width 8 height 8
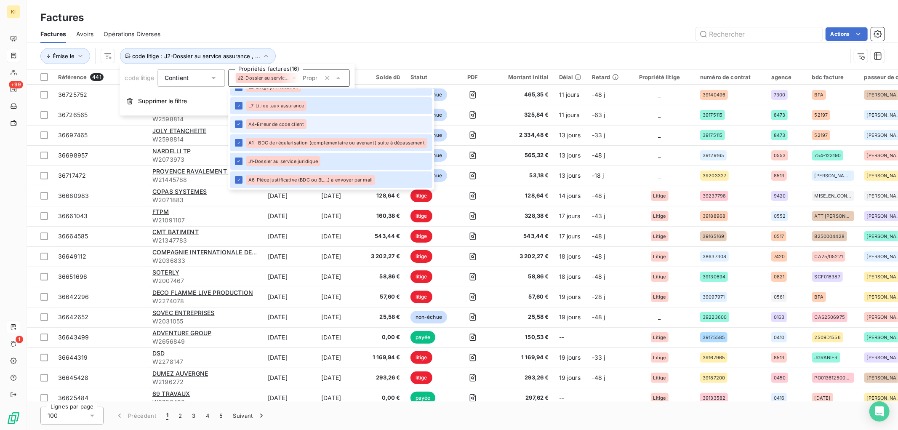
scroll to position [0, 0]
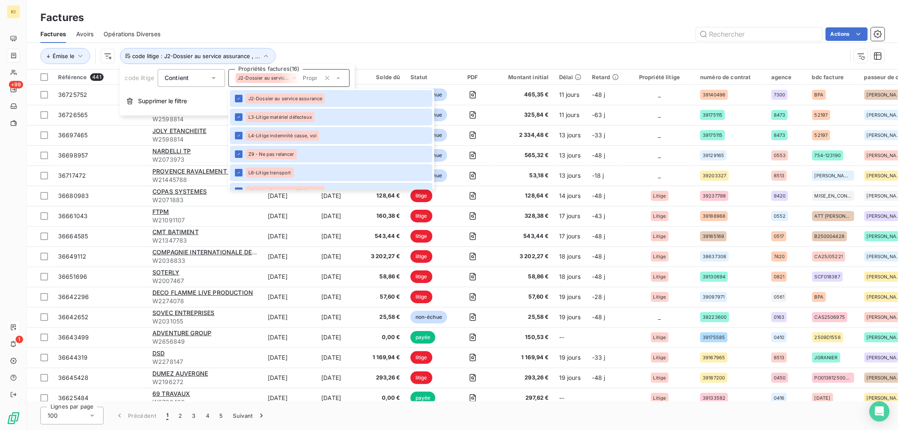
click at [400, 32] on div "Actions" at bounding box center [527, 33] width 714 height 13
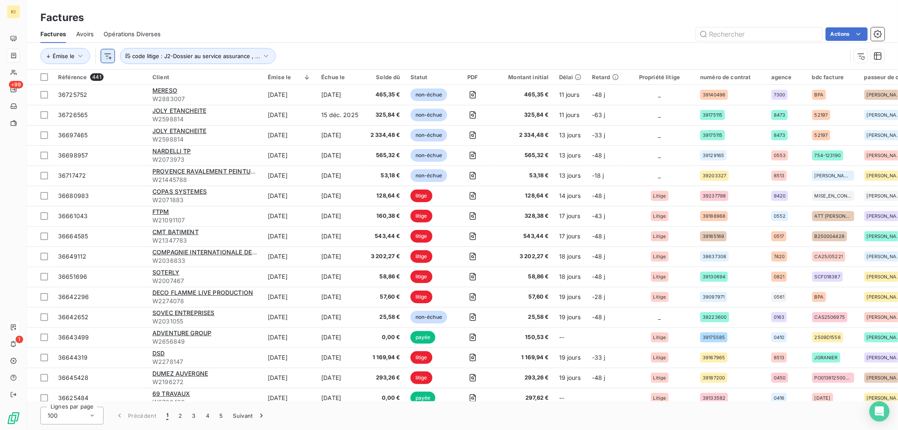
click at [108, 58] on html "KI +99 1 Factures Factures Avoirs Opérations Diverses Actions Émise le code lit…" at bounding box center [449, 215] width 898 height 430
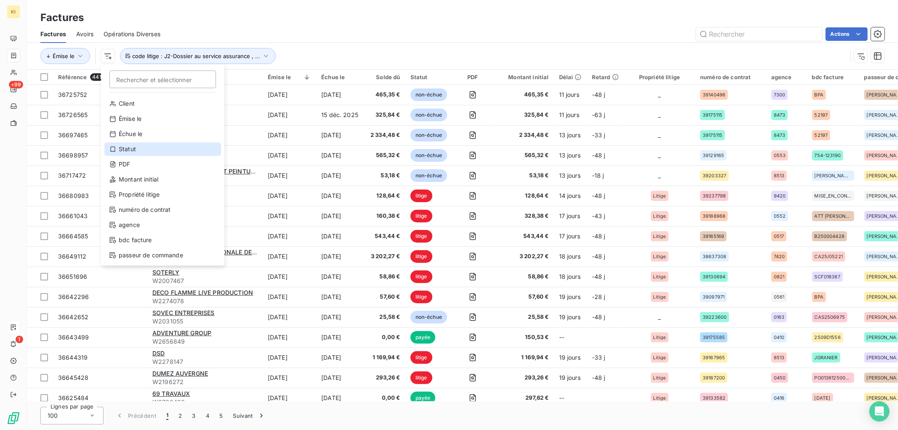
click at [149, 149] on div "Statut" at bounding box center [162, 148] width 117 height 13
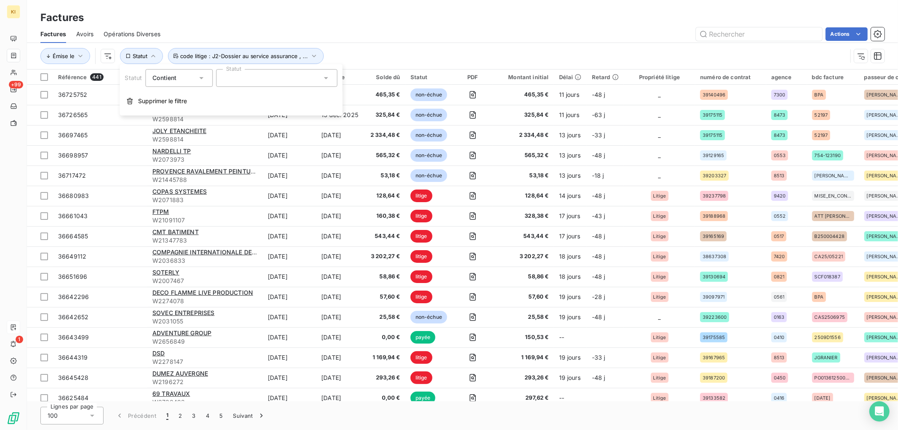
click at [202, 79] on icon at bounding box center [201, 78] width 8 height 8
click at [200, 111] on span "Ne contient pas" at bounding box center [184, 112] width 45 height 7
click at [318, 78] on div at bounding box center [276, 78] width 121 height 18
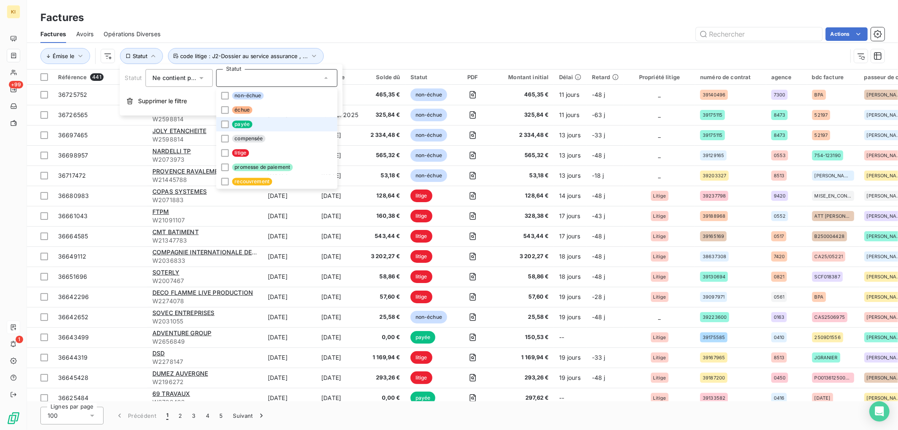
click at [239, 124] on span "payée" at bounding box center [242, 124] width 20 height 8
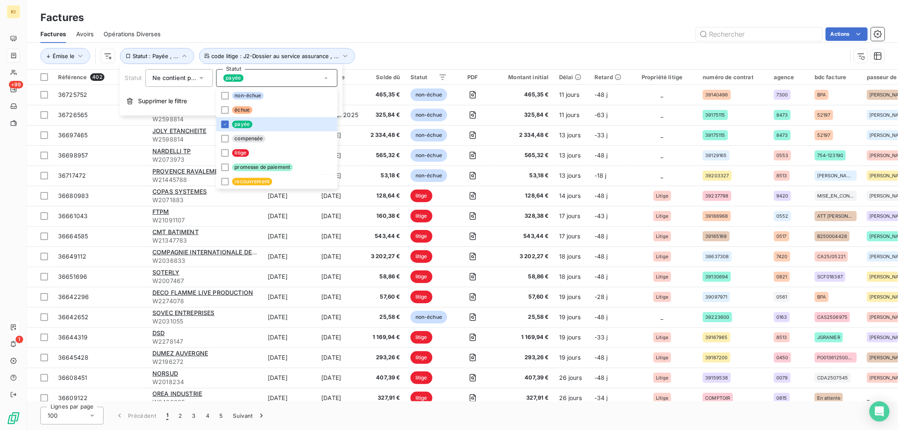
click at [429, 29] on div "Actions" at bounding box center [527, 33] width 714 height 13
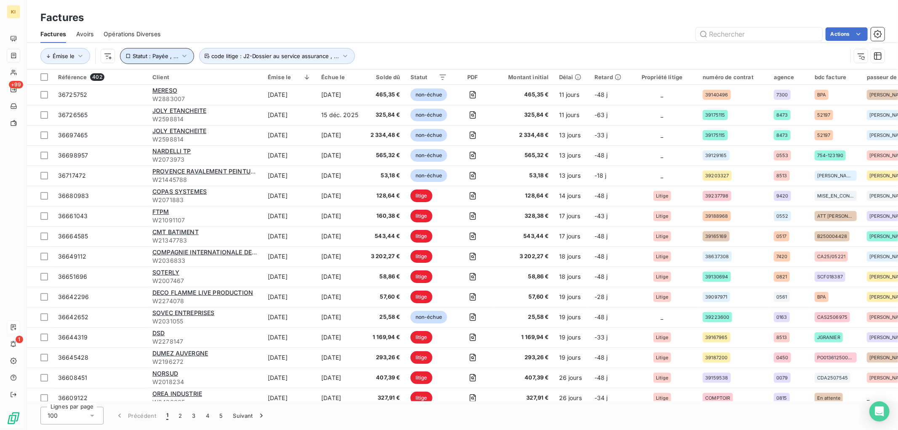
click at [165, 51] on button "Statut : Payée , ..." at bounding box center [157, 56] width 74 height 16
click at [190, 82] on div "Ne contient pas is_not" at bounding box center [174, 78] width 45 height 12
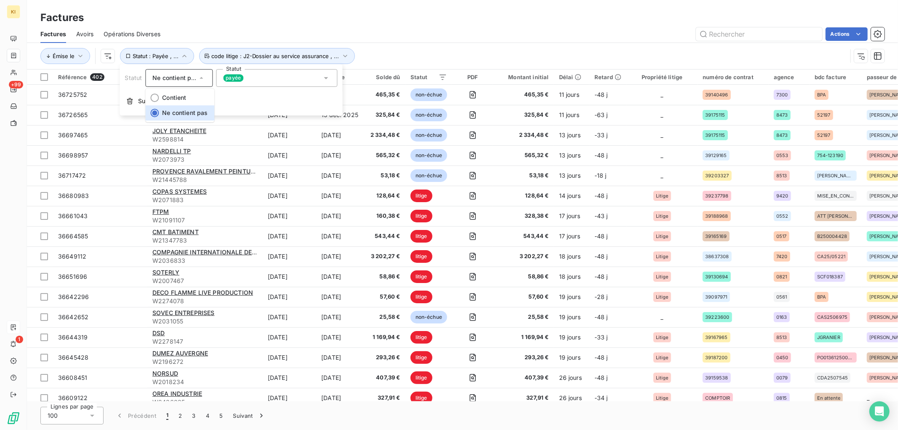
click at [190, 82] on div "Ne contient pas" at bounding box center [174, 78] width 45 height 12
click at [281, 78] on div "payée" at bounding box center [276, 78] width 121 height 18
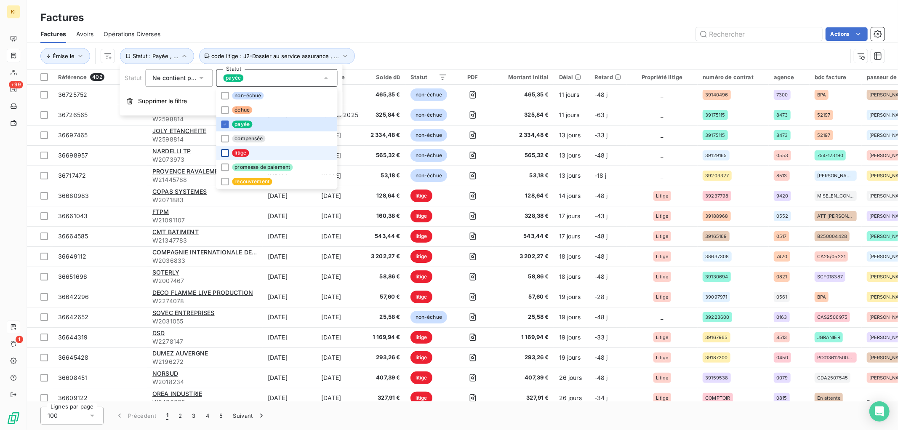
click at [225, 150] on div at bounding box center [225, 153] width 8 height 8
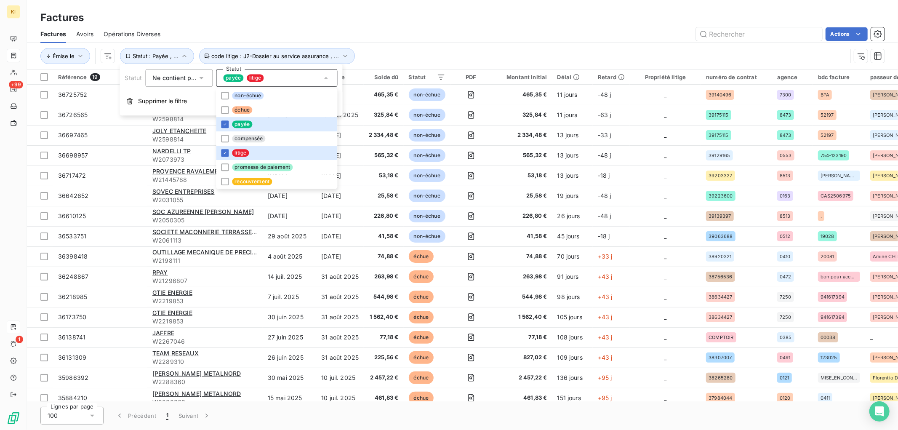
click at [428, 39] on div "Actions" at bounding box center [527, 33] width 714 height 13
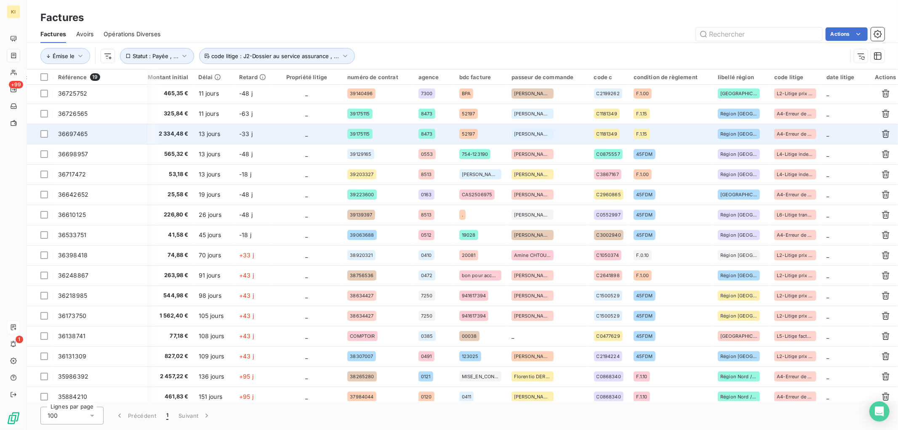
scroll to position [0, 359]
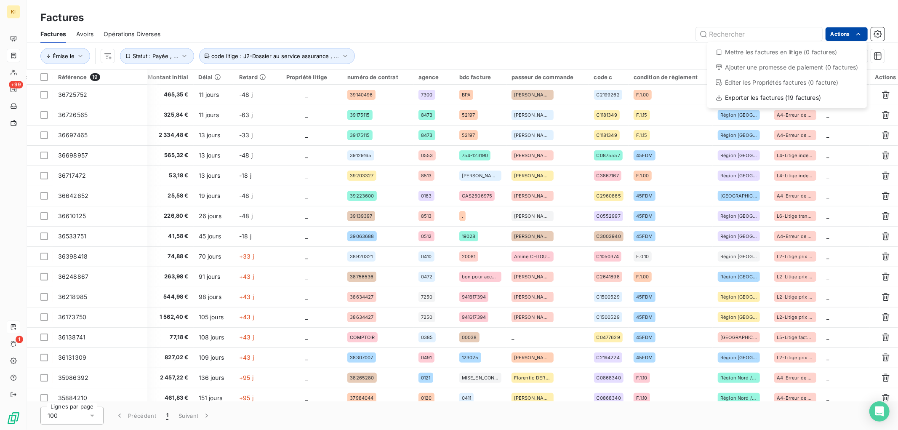
click at [838, 35] on html "KI +99 1 Factures Factures Avoirs Opérations Diverses Actions Mettre les factur…" at bounding box center [449, 215] width 898 height 430
click at [502, 30] on html "KI +99 1 Factures Factures Avoirs Opérations Diverses Actions Mettre les factur…" at bounding box center [449, 215] width 898 height 430
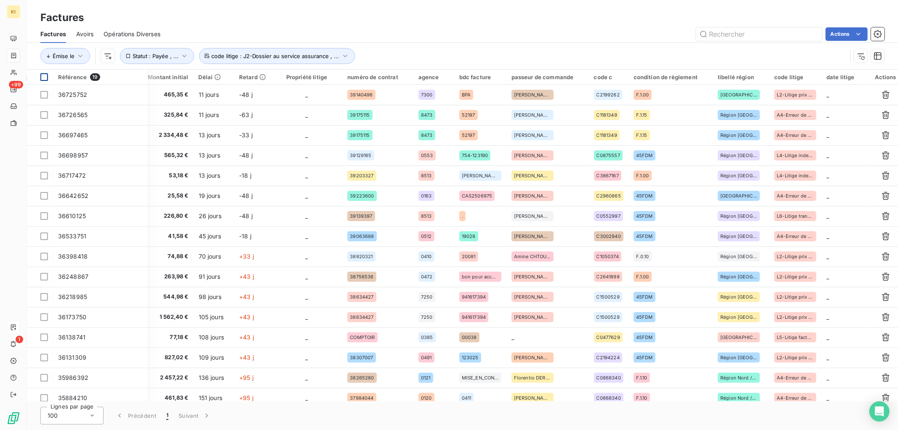
click at [44, 77] on div at bounding box center [44, 77] width 8 height 8
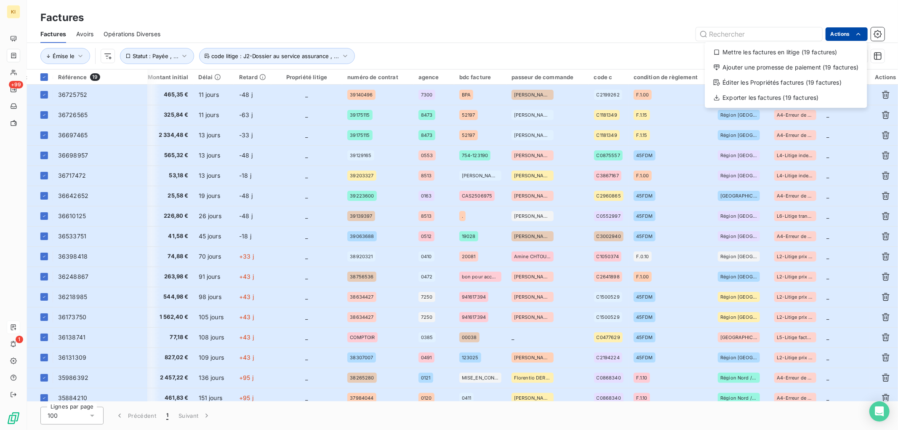
click at [849, 36] on html "KI +99 1 Factures Factures Avoirs Opérations Diverses Actions Mettre les factur…" at bounding box center [449, 215] width 898 height 430
click at [767, 55] on div "Mettre les factures en litige (19 factures)" at bounding box center [785, 51] width 155 height 13
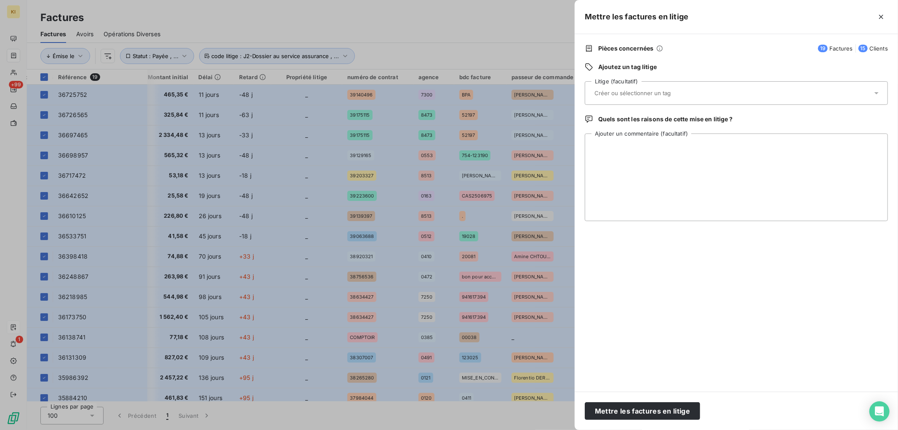
click at [688, 97] on input "text" at bounding box center [655, 93] width 122 height 8
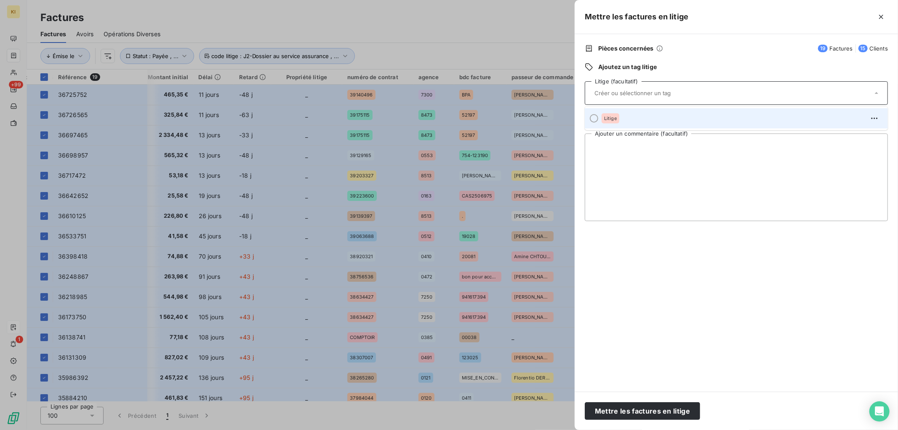
click at [595, 119] on div at bounding box center [594, 118] width 8 height 8
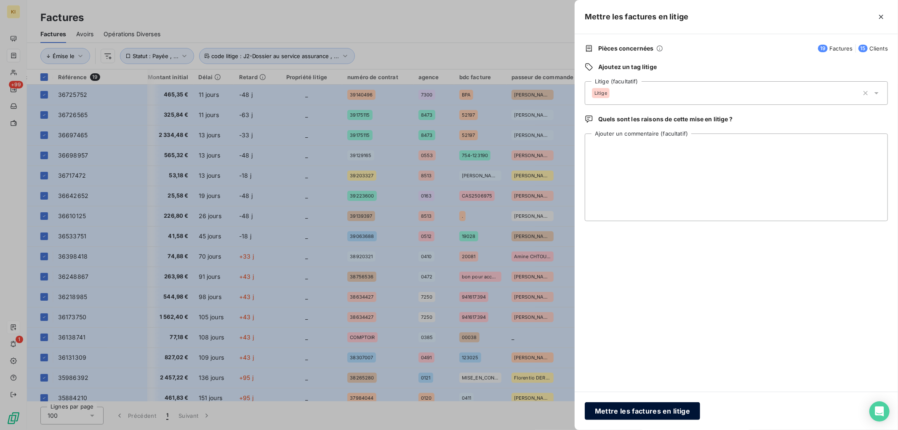
click at [650, 414] on button "Mettre les factures en litige" at bounding box center [642, 411] width 115 height 18
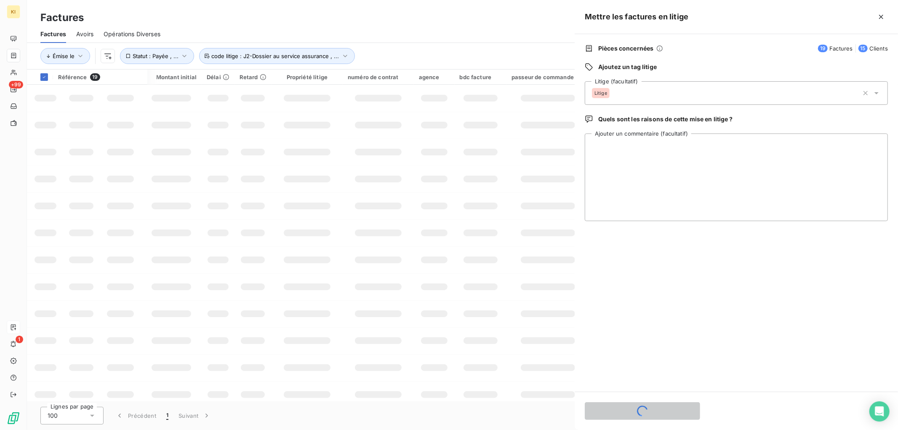
scroll to position [0, 0]
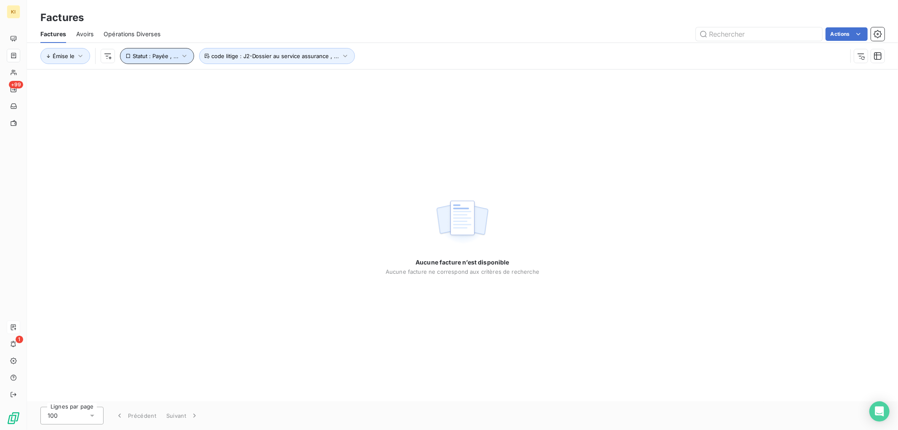
click at [158, 56] on span "Statut : Payée , ..." at bounding box center [156, 56] width 46 height 7
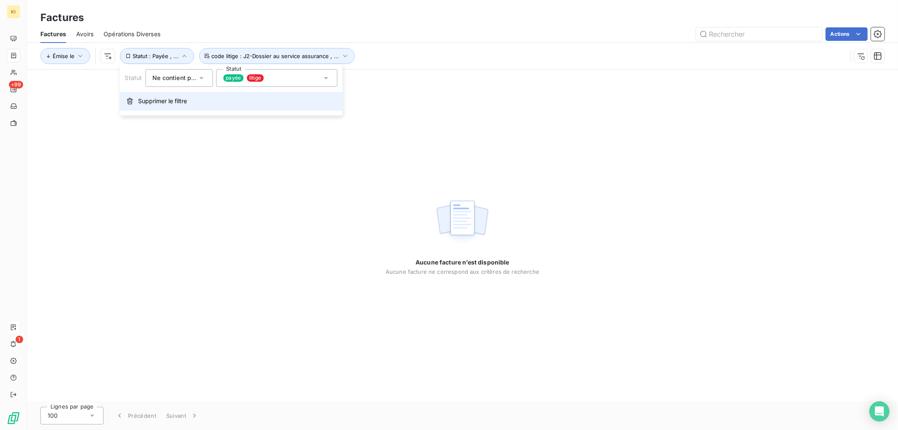
click at [138, 102] on span "Supprimer le filtre" at bounding box center [162, 101] width 49 height 8
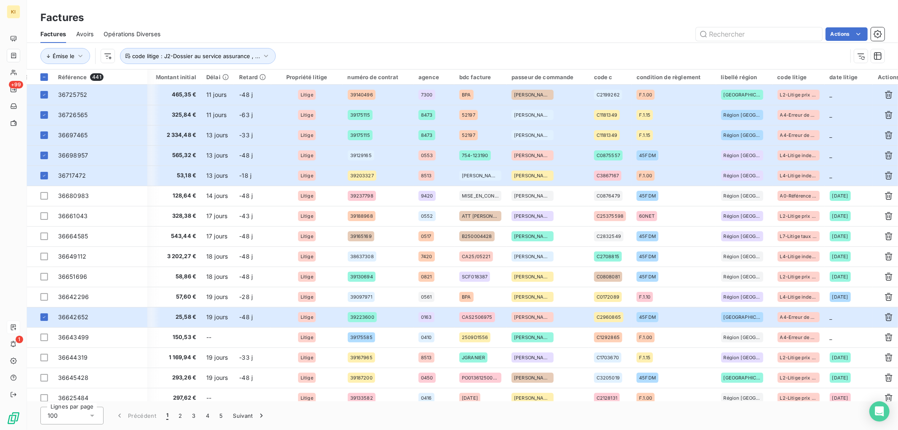
scroll to position [0, 354]
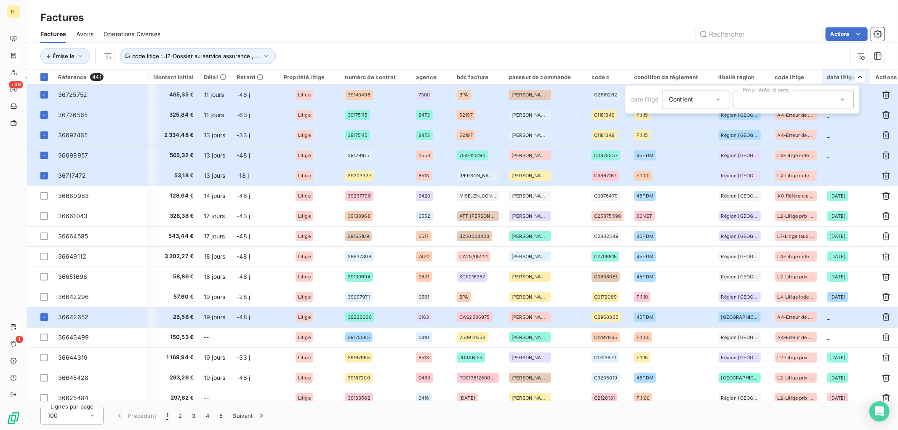
click at [719, 103] on icon at bounding box center [717, 99] width 8 height 8
click at [775, 103] on div at bounding box center [792, 99] width 121 height 18
click at [812, 98] on div at bounding box center [792, 99] width 121 height 18
click at [837, 99] on div at bounding box center [792, 99] width 121 height 18
click at [846, 99] on div at bounding box center [792, 99] width 121 height 18
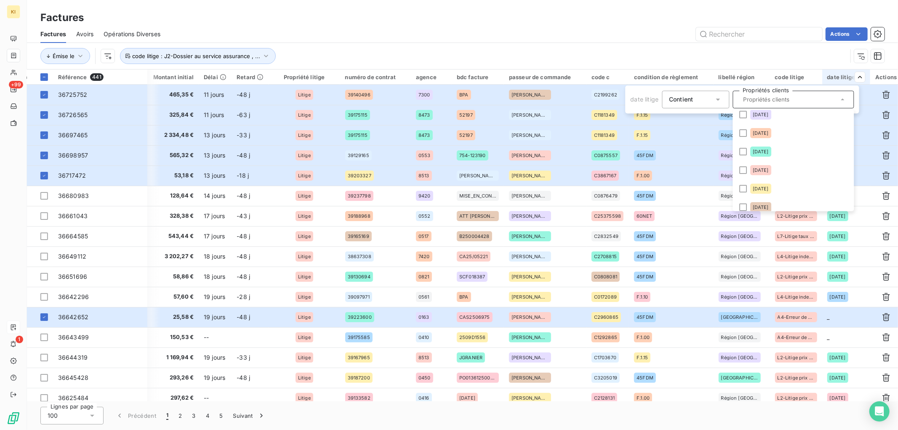
scroll to position [140, 0]
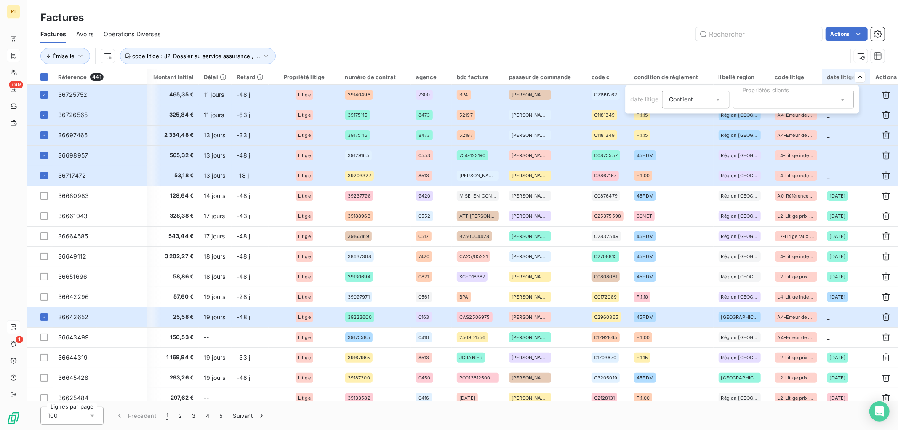
click at [839, 101] on icon at bounding box center [842, 99] width 8 height 8
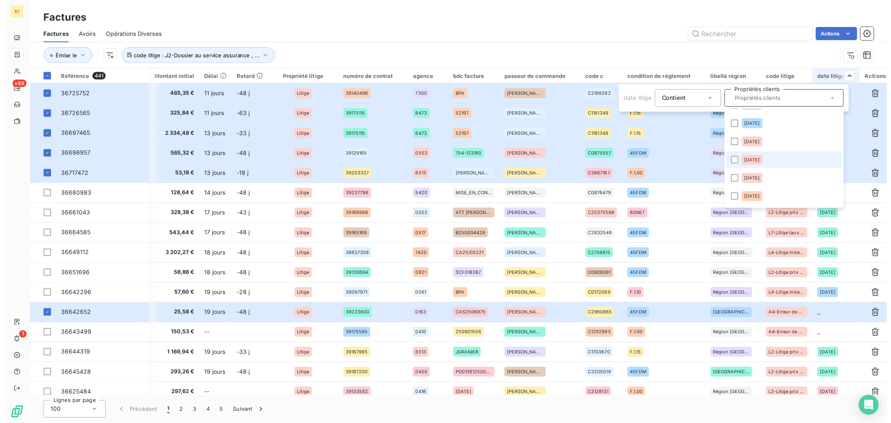
scroll to position [519, 0]
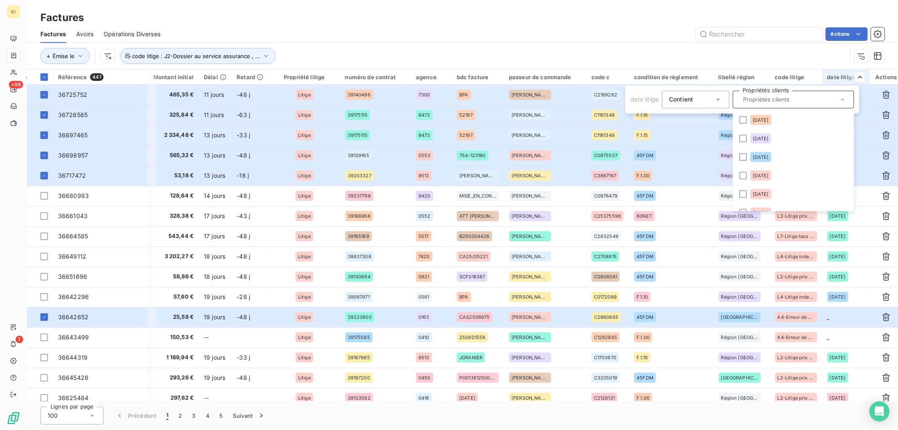
click at [751, 98] on input "text" at bounding box center [789, 100] width 98 height 8
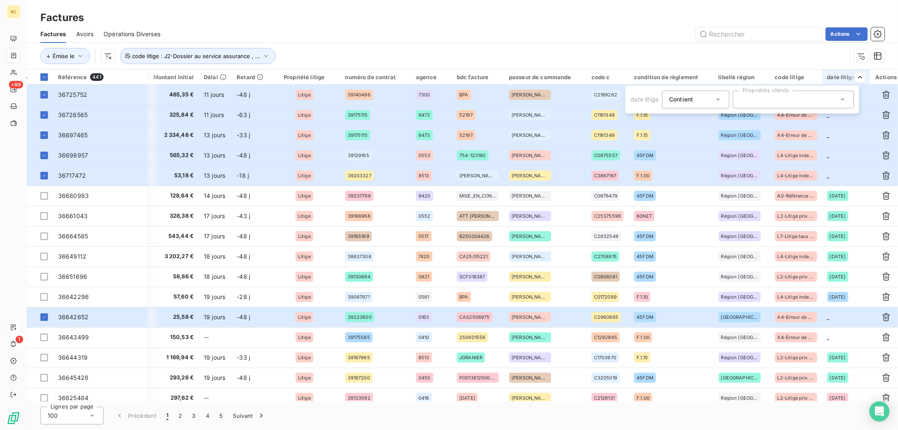
click at [767, 100] on div at bounding box center [792, 99] width 121 height 18
click at [624, 56] on html "KI +99 1 Factures Factures Avoirs Opérations Diverses Actions Émise le code lit…" at bounding box center [449, 215] width 898 height 430
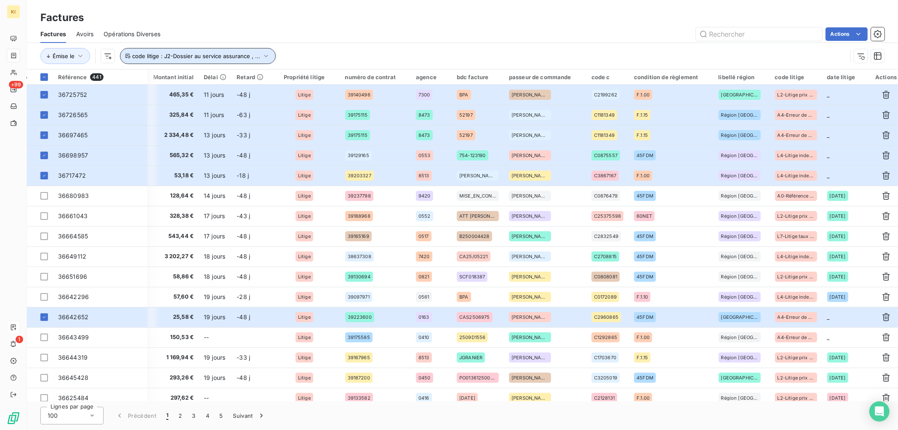
click at [167, 57] on span "code litige : J2-Dossier au service assurance , ..." at bounding box center [196, 56] width 128 height 7
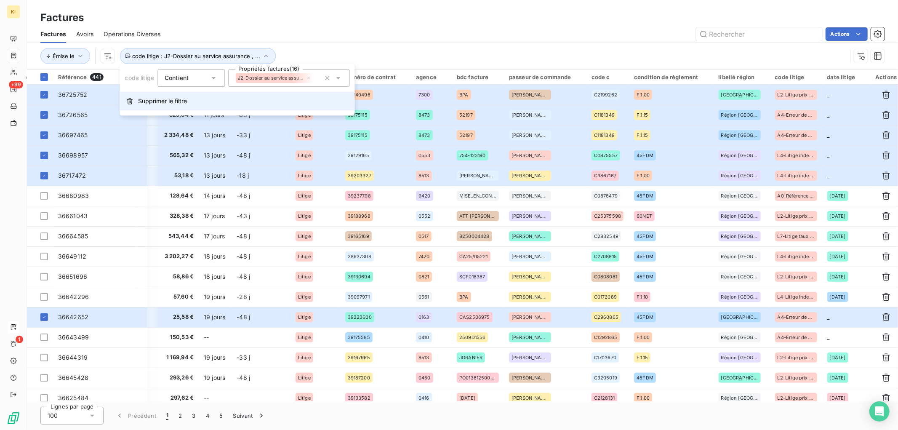
click at [168, 101] on span "Supprimer le filtre" at bounding box center [162, 101] width 49 height 8
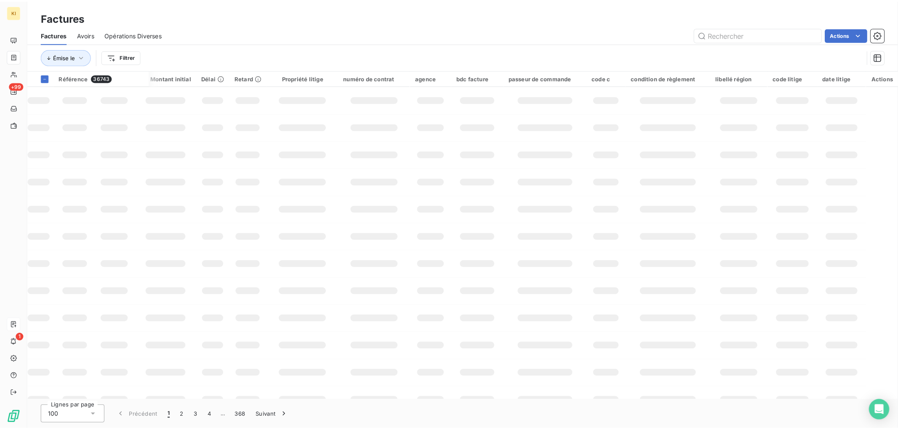
scroll to position [0, 244]
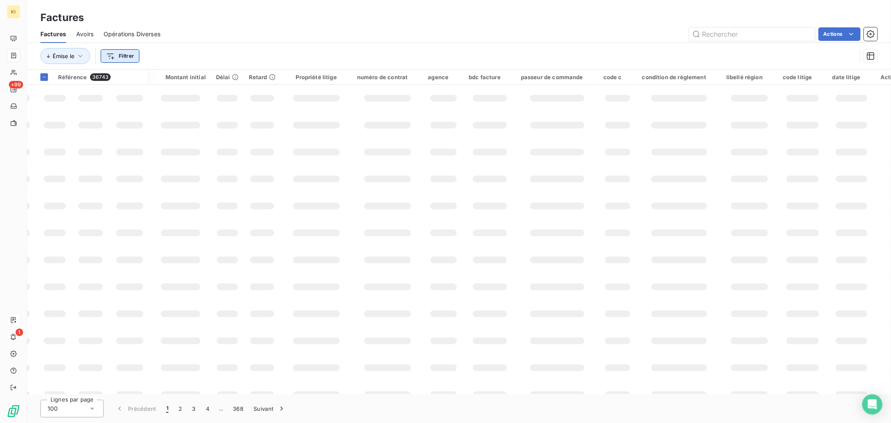
click at [124, 53] on html "KI +99 1 Factures Factures Avoirs Opérations Diverses Actions Émise le Filtrer …" at bounding box center [445, 211] width 891 height 423
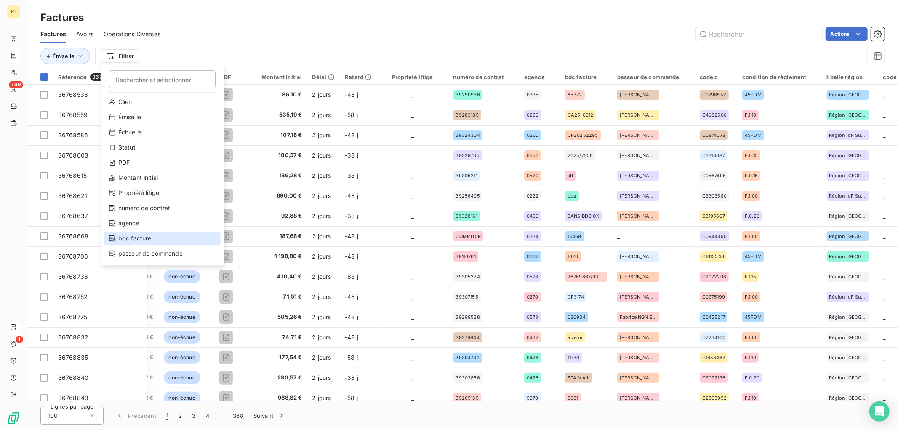
scroll to position [0, 0]
click at [148, 146] on div "Statut" at bounding box center [162, 148] width 117 height 13
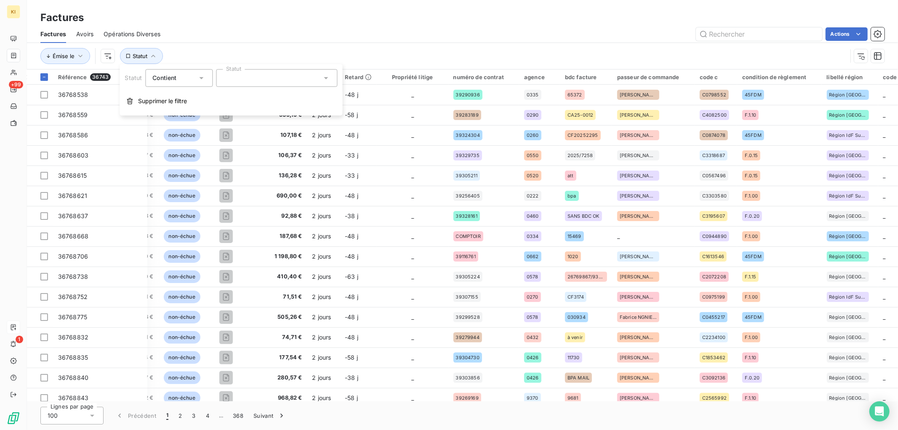
click at [243, 77] on div at bounding box center [276, 78] width 121 height 18
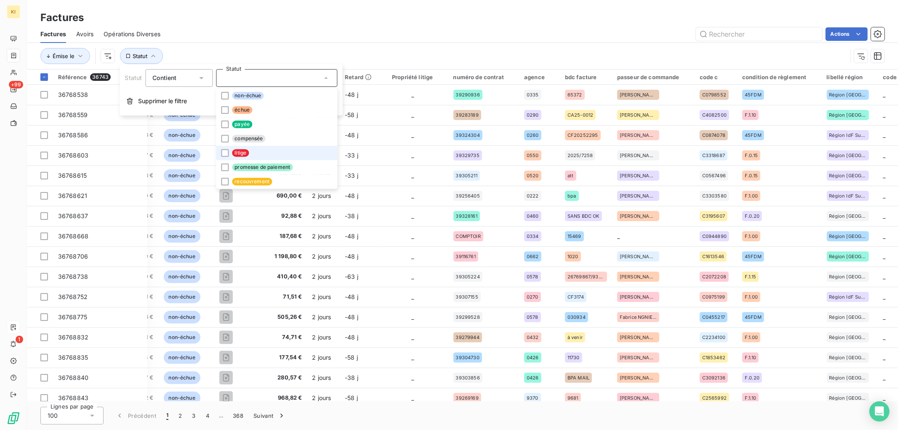
click at [237, 150] on span "litige" at bounding box center [240, 153] width 17 height 8
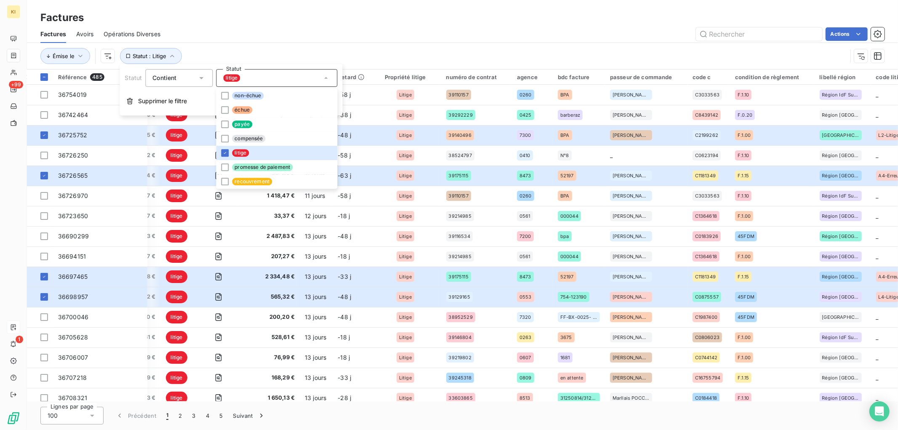
click at [472, 45] on div "Émise le Statut : Litige" at bounding box center [462, 56] width 844 height 26
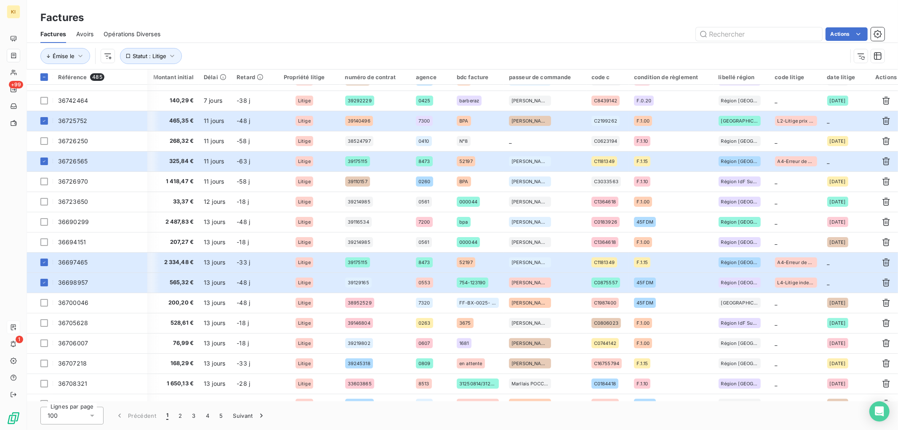
scroll to position [0, 345]
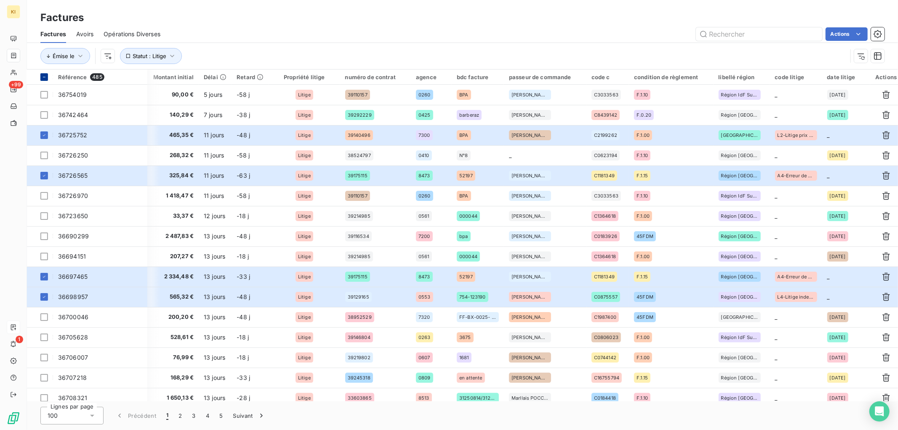
click at [48, 76] on th at bounding box center [40, 76] width 26 height 15
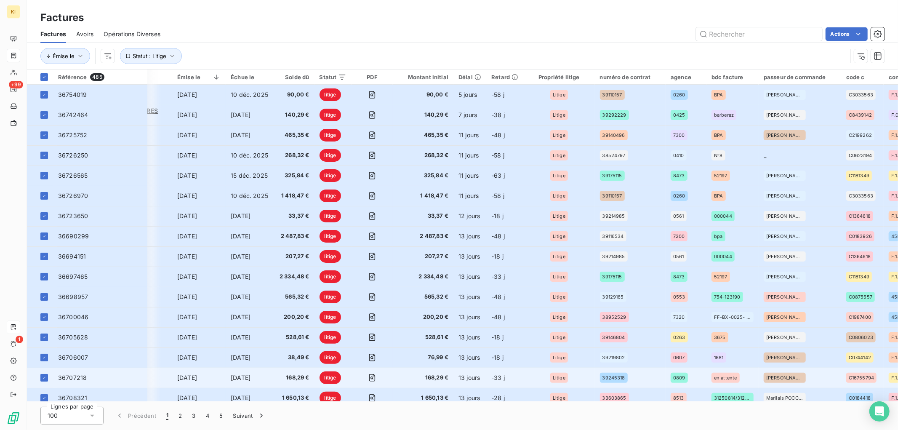
scroll to position [0, 55]
